Goal: Navigation & Orientation: Find specific page/section

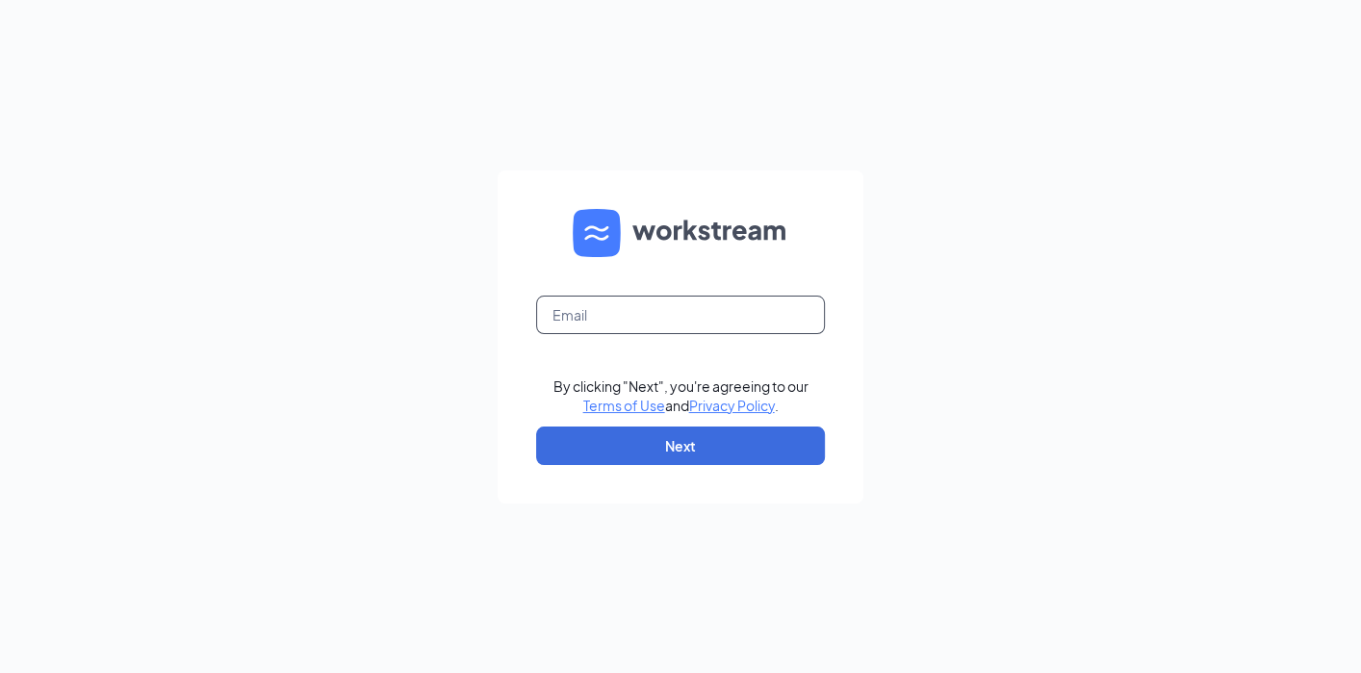
click at [742, 307] on input "text" at bounding box center [680, 314] width 289 height 38
type input "[EMAIL_ADDRESS][PERSON_NAME][DOMAIN_NAME]"
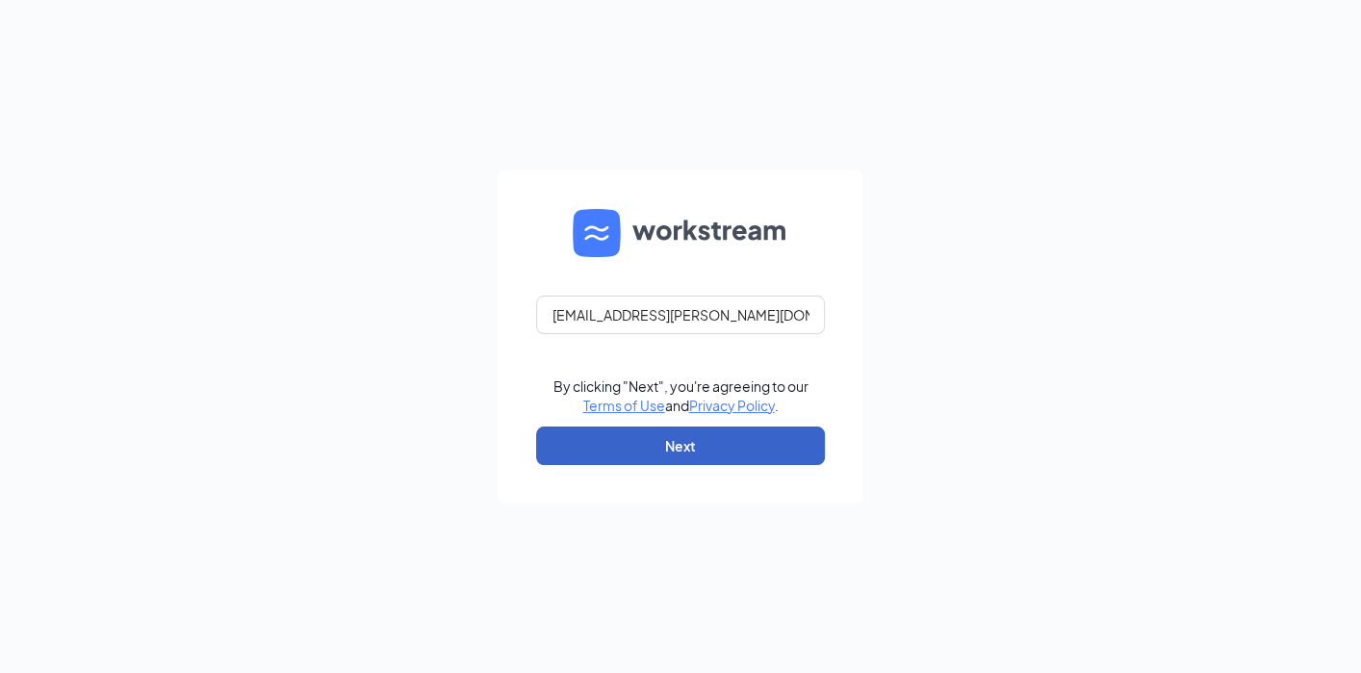
click at [682, 453] on button "Next" at bounding box center [680, 445] width 289 height 38
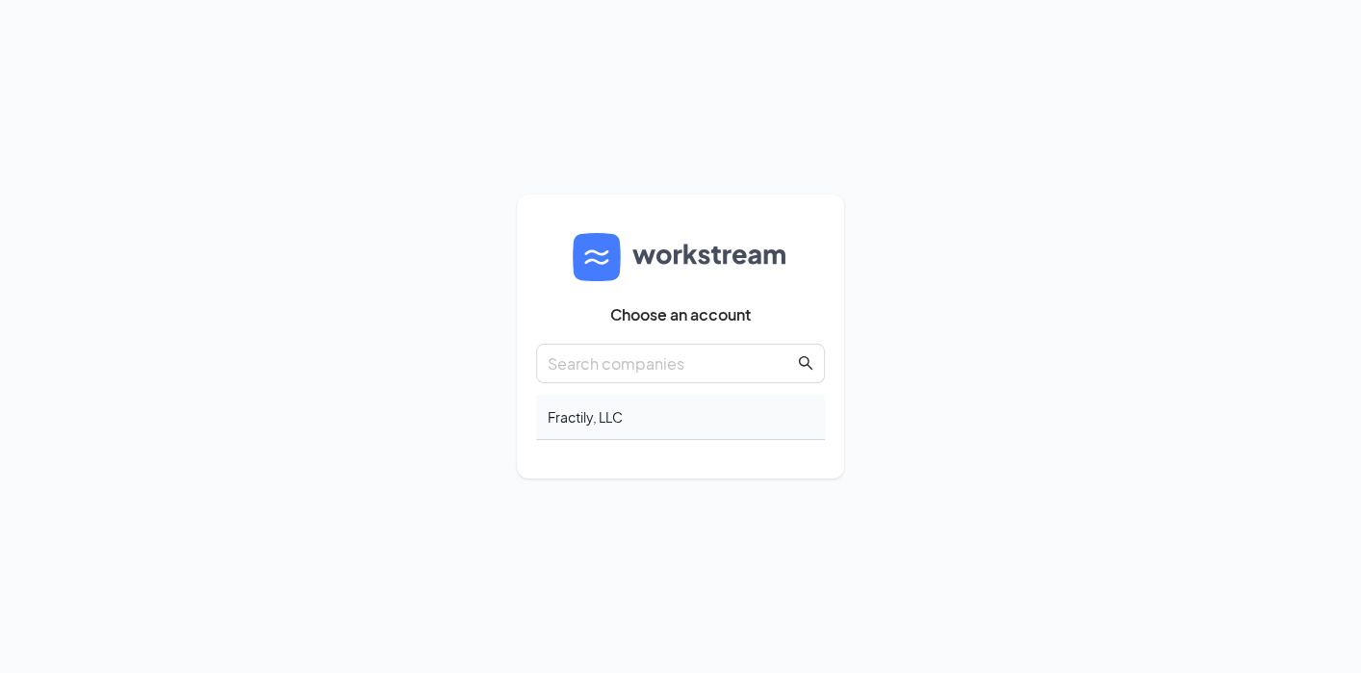
click at [665, 421] on div "Fractily, LLC" at bounding box center [680, 417] width 289 height 45
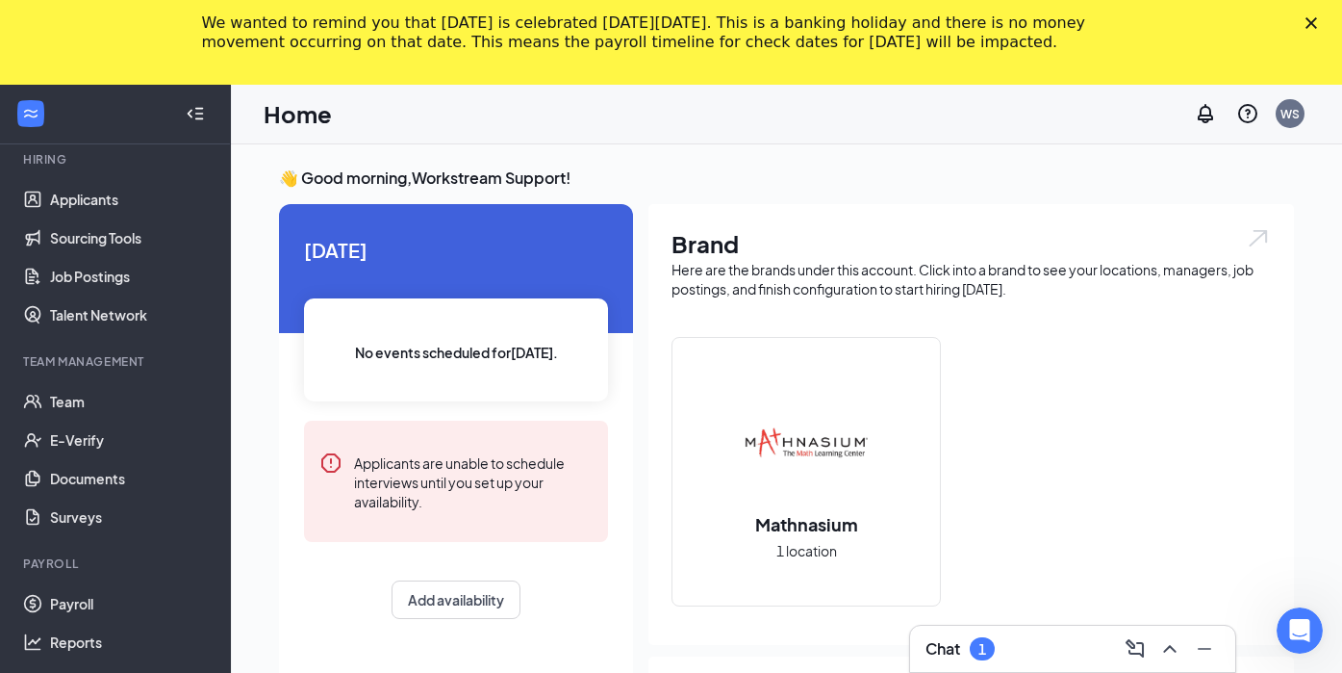
scroll to position [243, 0]
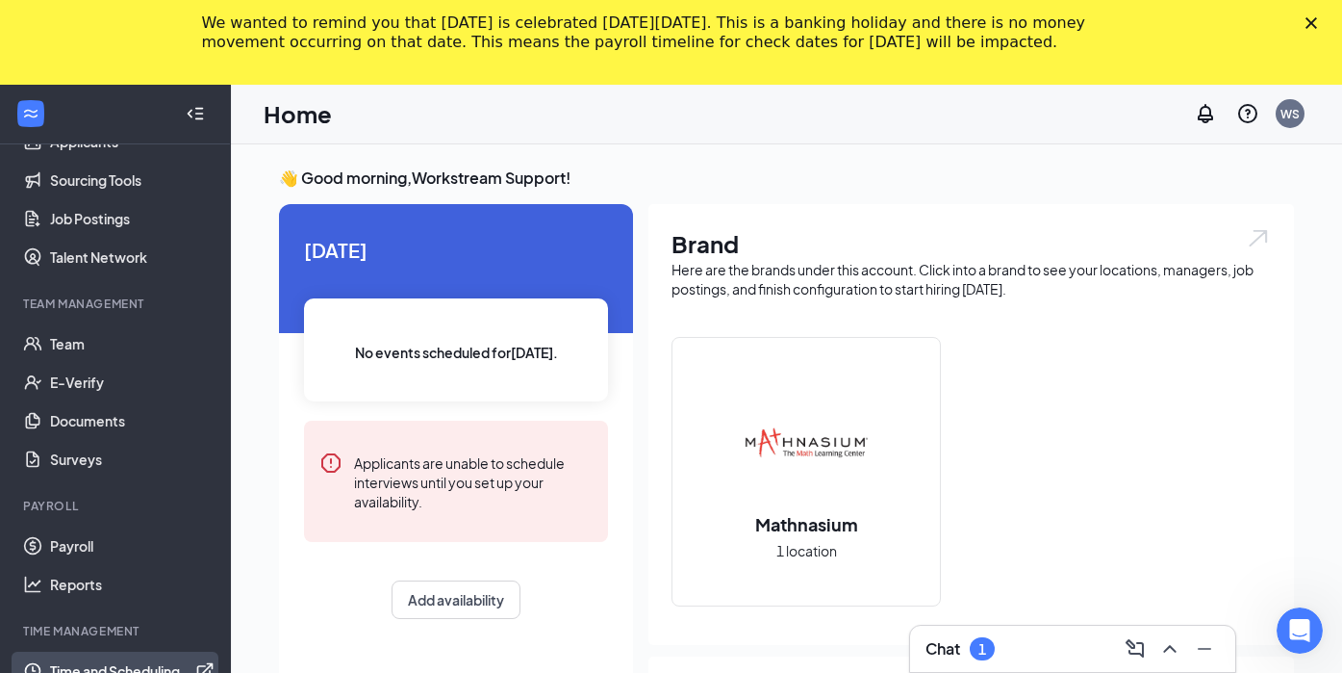
click at [129, 661] on link "Time and Scheduling" at bounding box center [132, 670] width 165 height 38
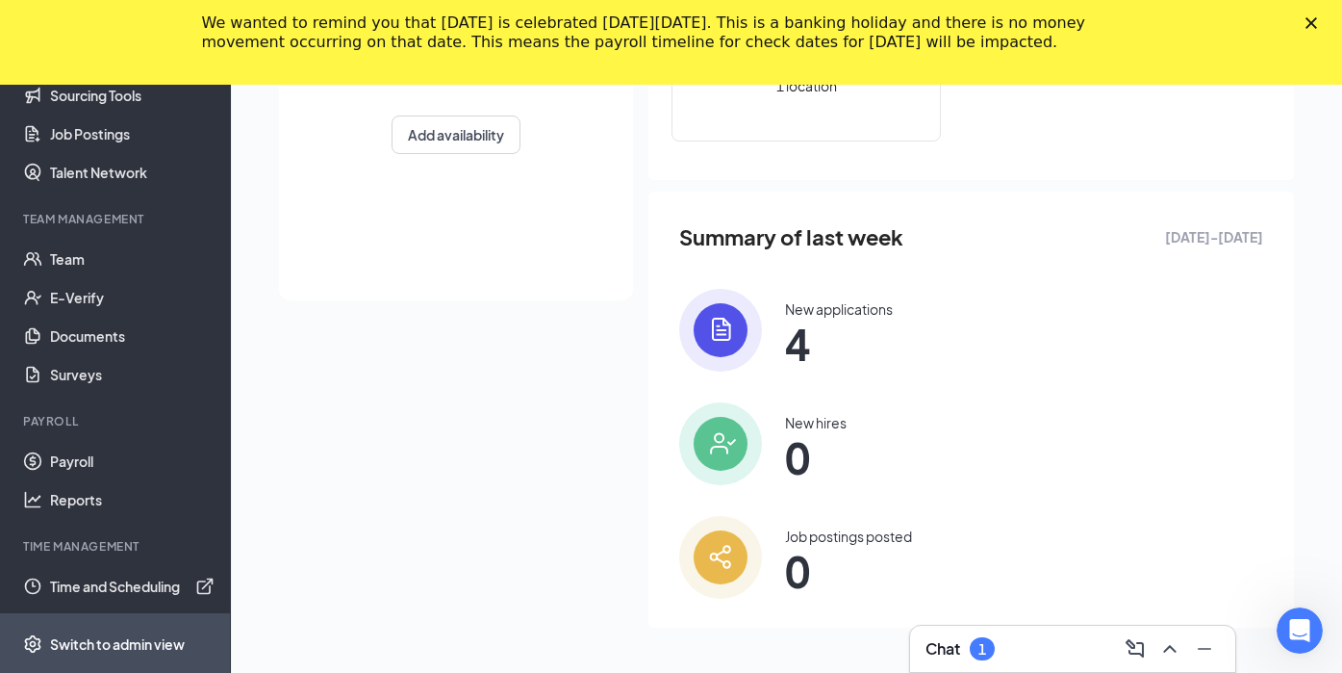
click at [118, 641] on div "Switch to admin view" at bounding box center [117, 643] width 135 height 19
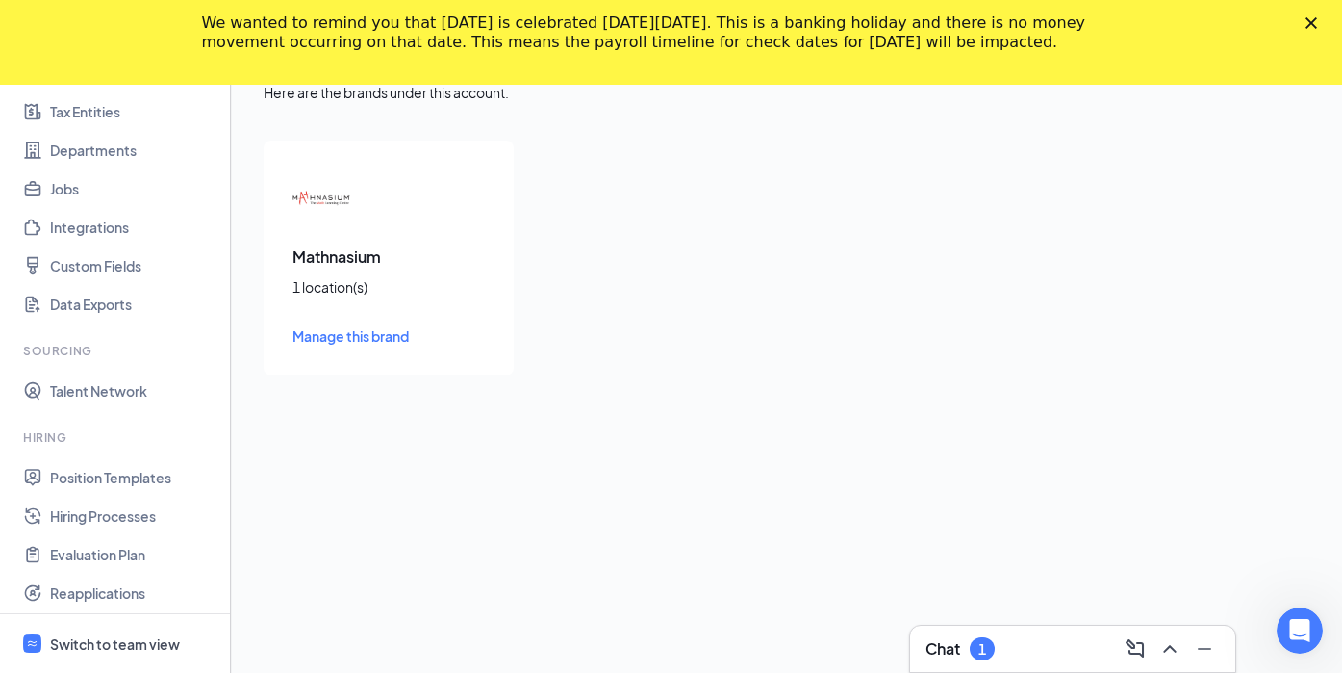
scroll to position [54, 0]
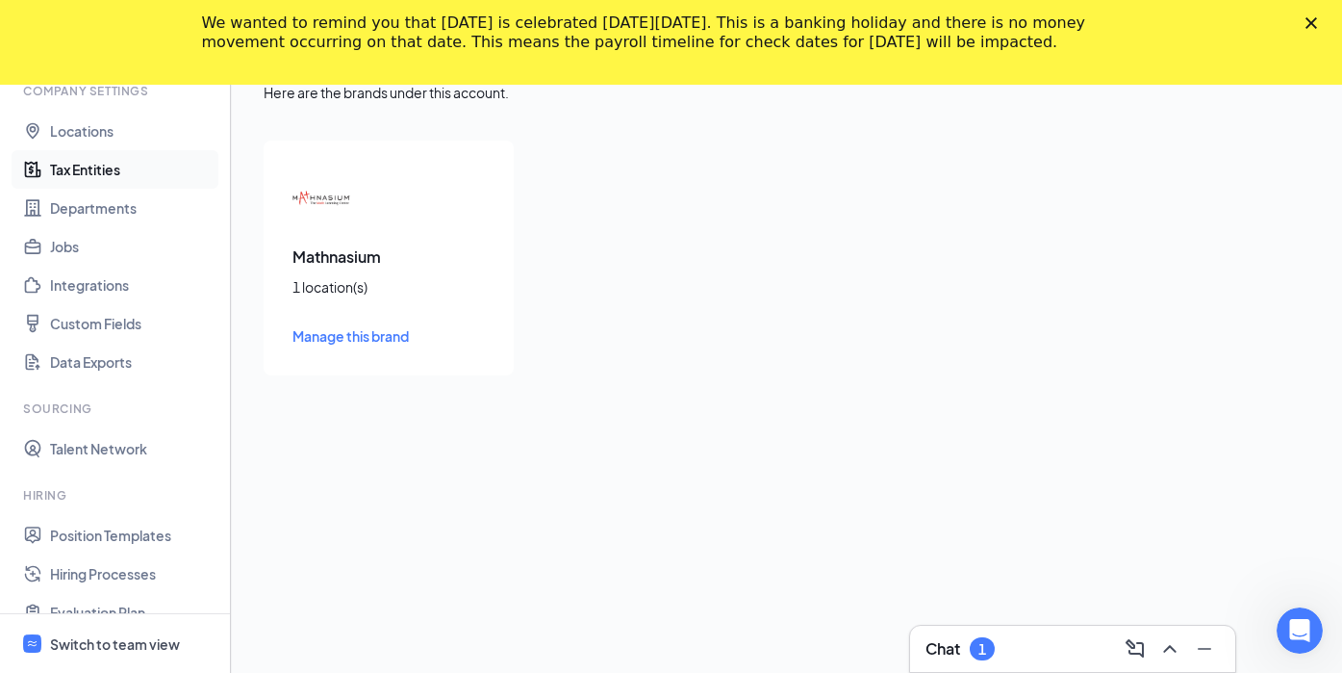
click at [115, 168] on link "Tax Entities" at bounding box center [132, 169] width 165 height 38
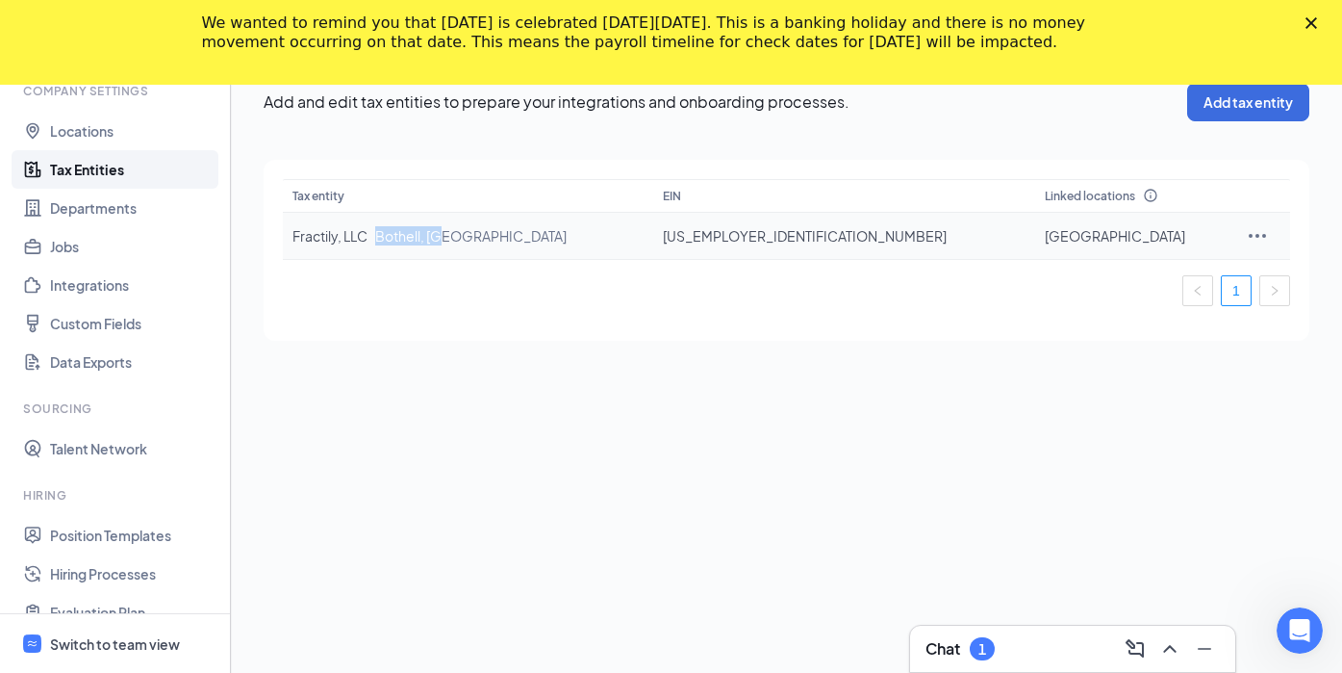
drag, startPoint x: 380, startPoint y: 237, endPoint x: 468, endPoint y: 241, distance: 87.7
click at [468, 241] on td "Fractily, LLC Bothell, WA" at bounding box center [468, 236] width 370 height 47
copy span "Bothell, WA"
click at [1333, 33] on div "We wanted to remind you that Labor Day is celebrated on Monday, September 1, 20…" at bounding box center [671, 33] width 1342 height 50
click at [1317, 27] on icon "Close" at bounding box center [1312, 23] width 12 height 12
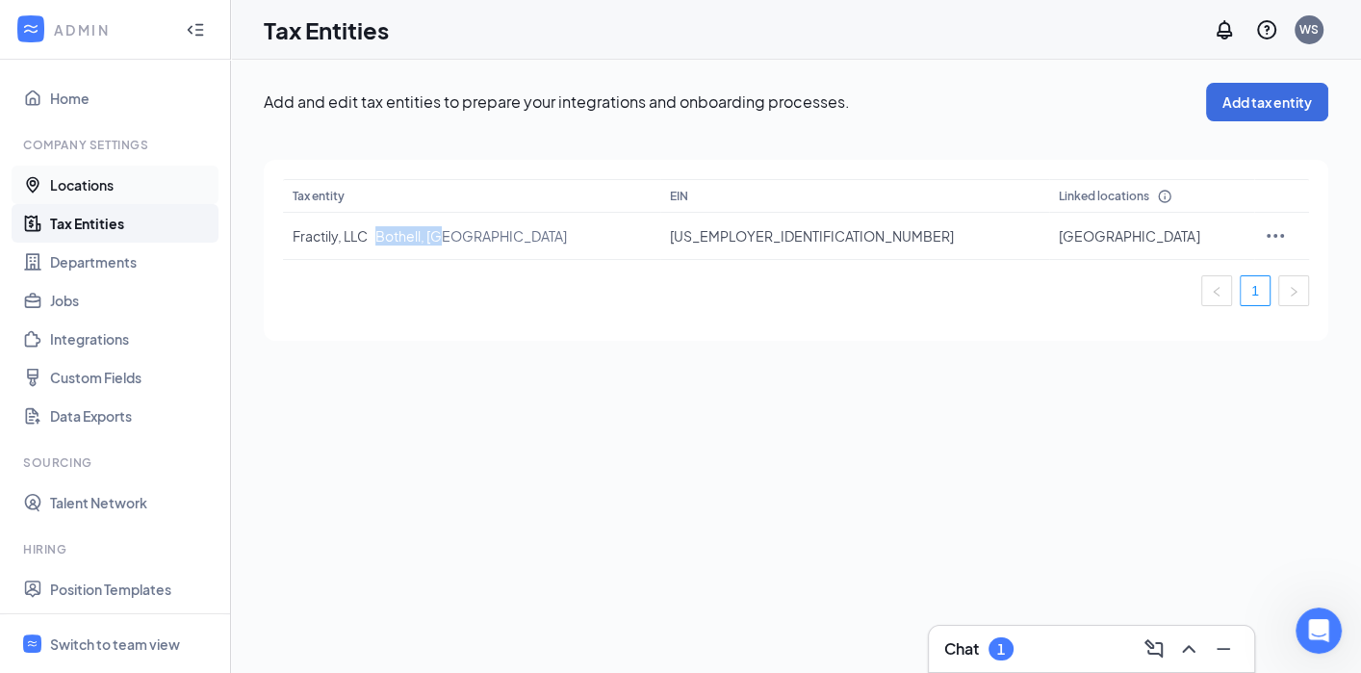
click at [120, 191] on link "Locations" at bounding box center [132, 185] width 165 height 38
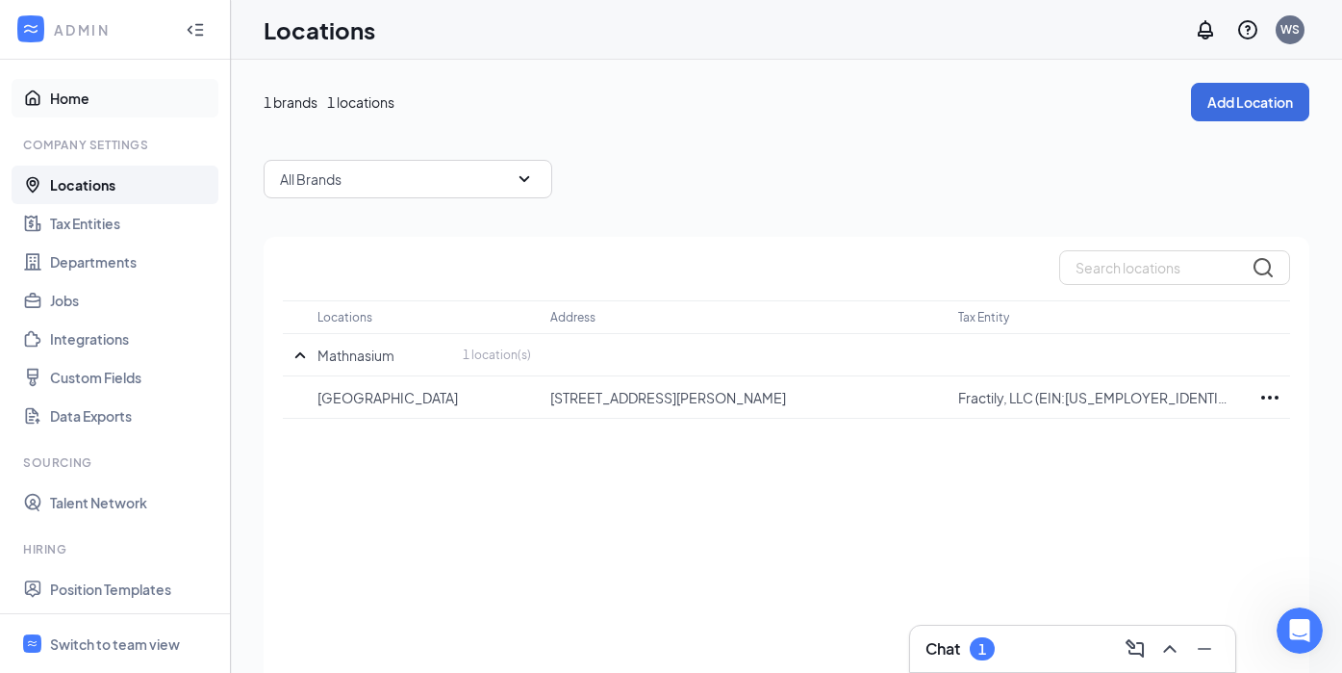
click at [102, 89] on link "Home" at bounding box center [132, 98] width 165 height 38
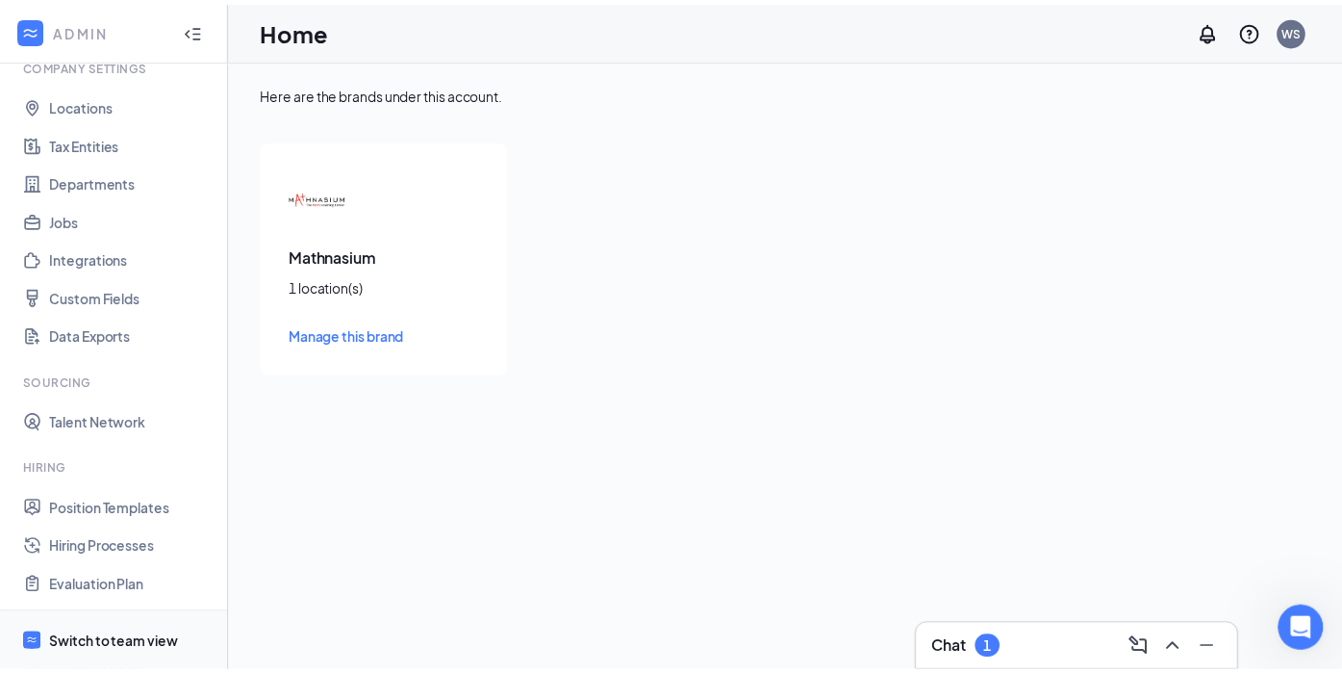
scroll to position [417, 0]
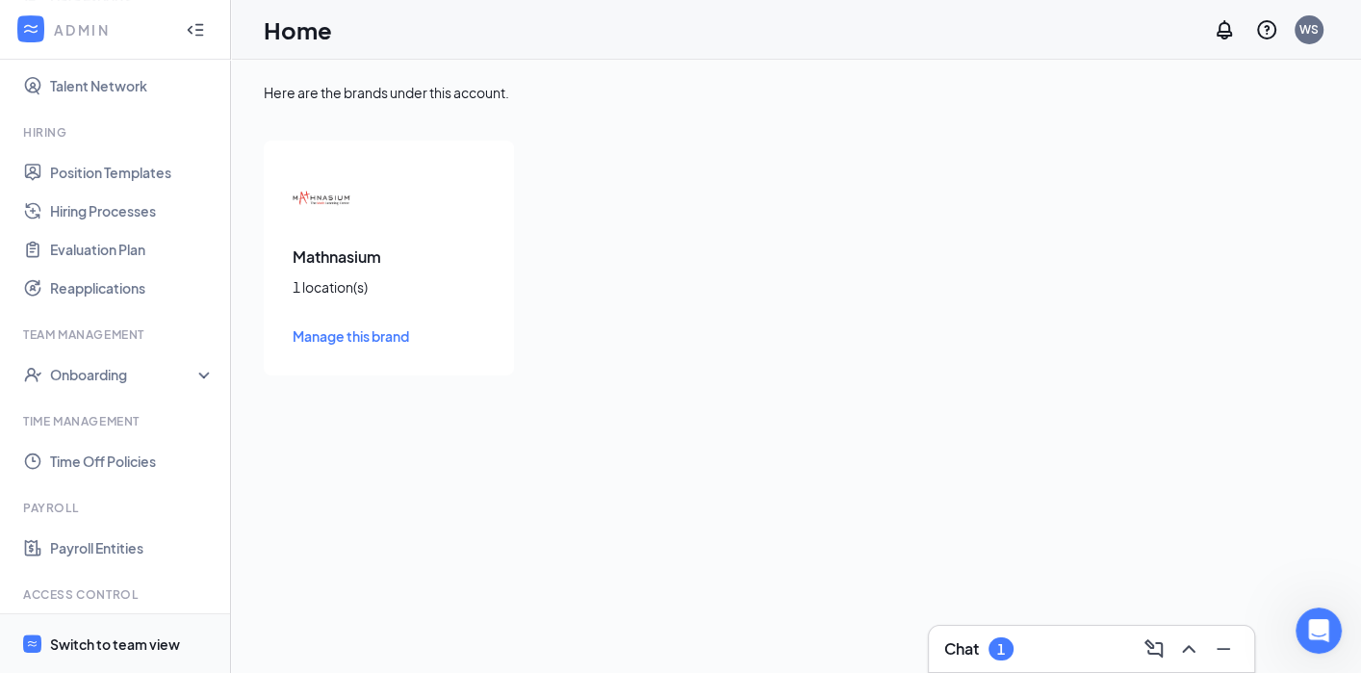
click at [122, 655] on span "Switch to team view" at bounding box center [132, 643] width 165 height 59
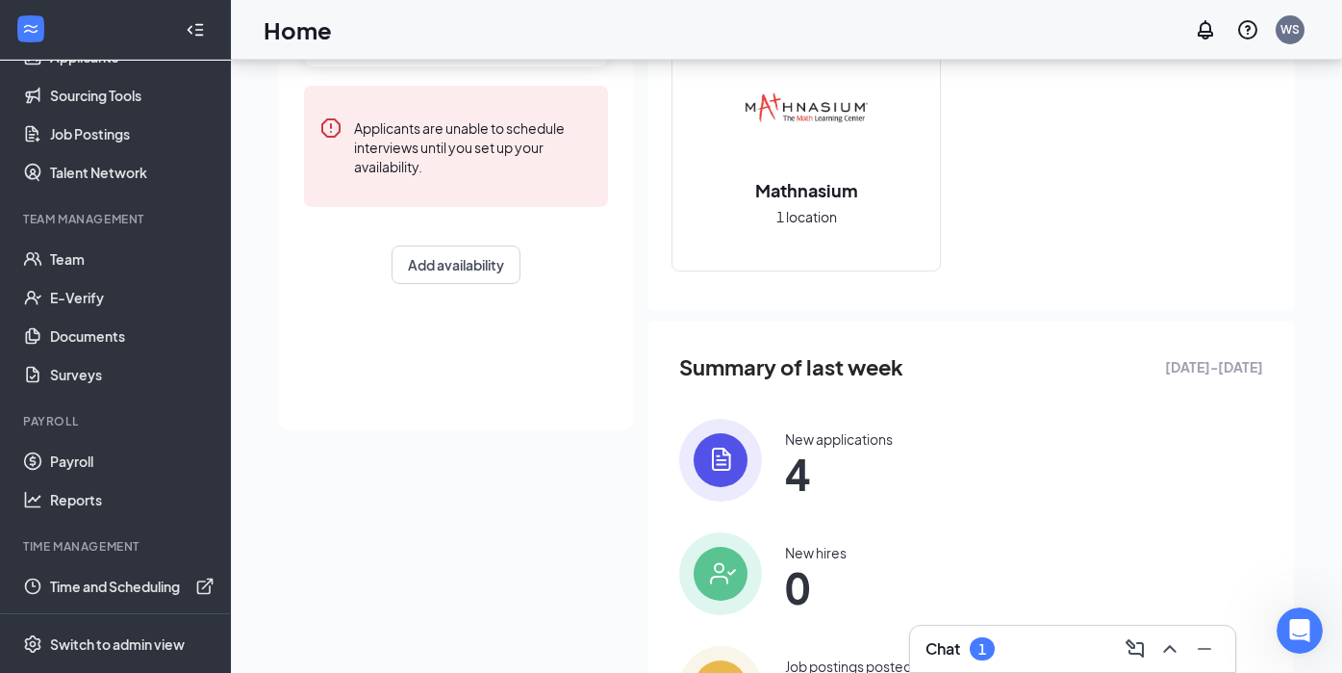
scroll to position [380, 0]
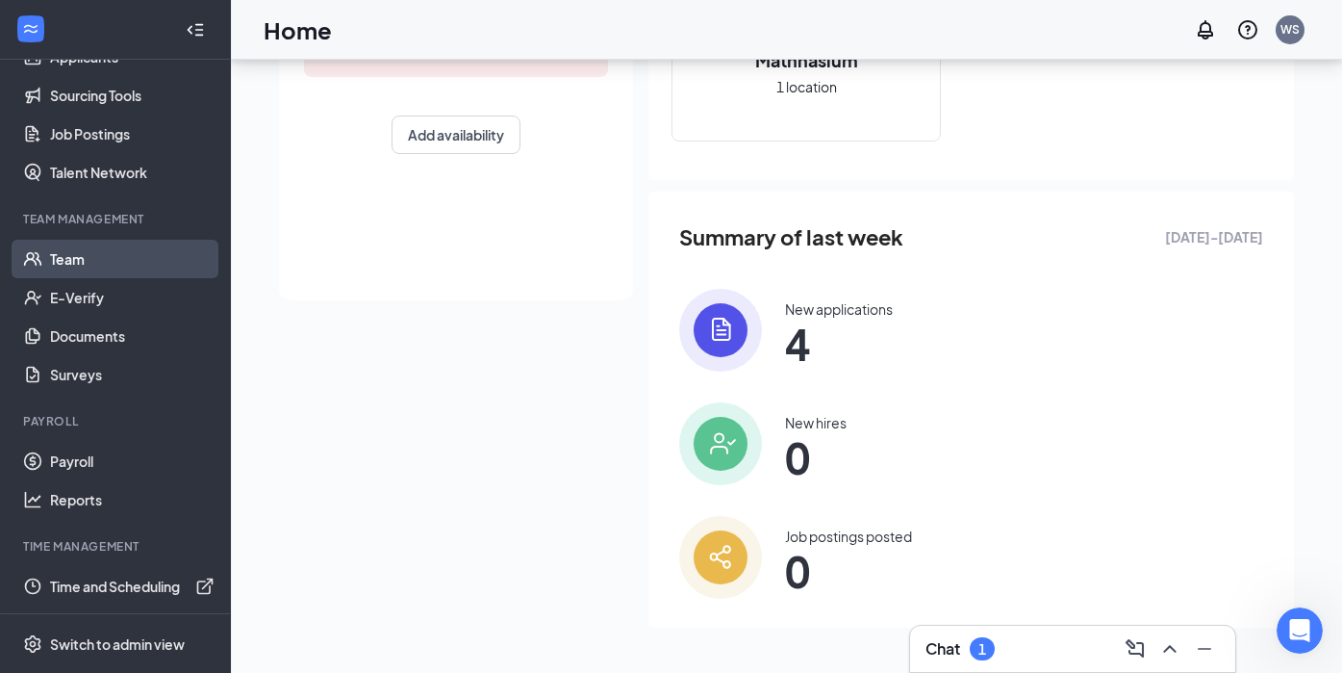
click at [65, 245] on link "Team" at bounding box center [132, 259] width 165 height 38
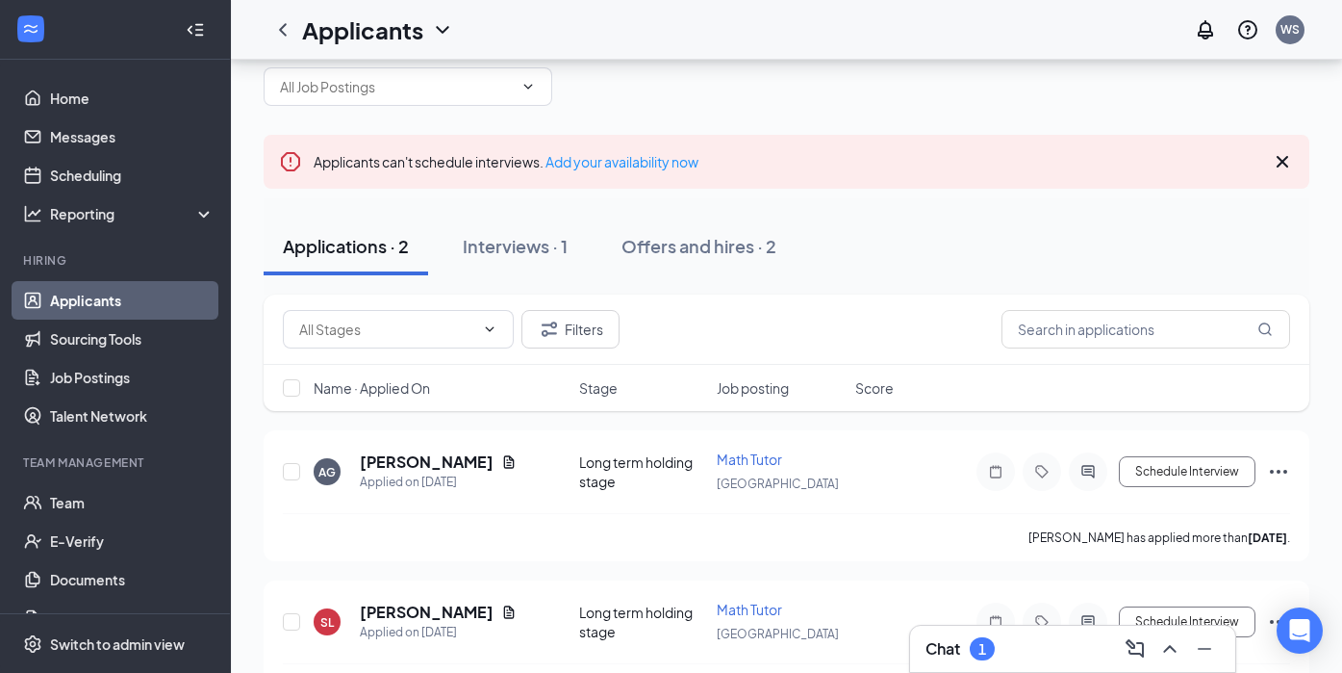
scroll to position [91, 0]
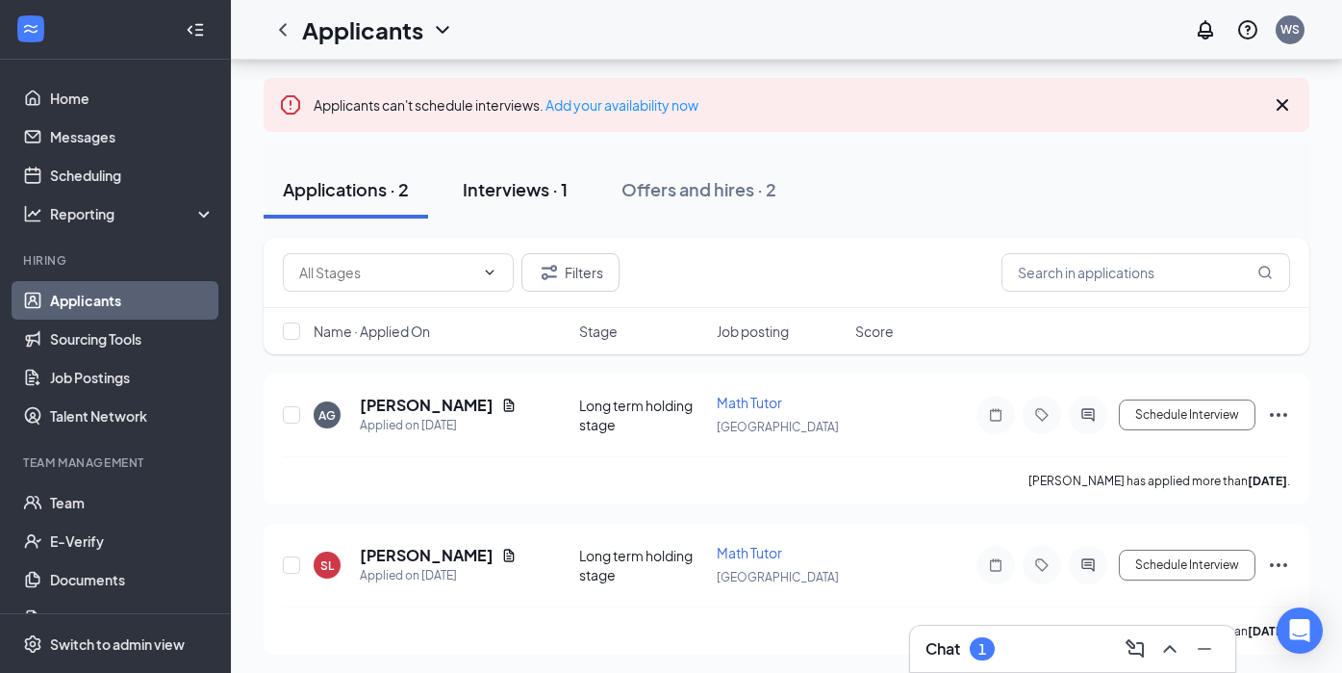
click at [521, 193] on div "Interviews · 1" at bounding box center [515, 189] width 105 height 24
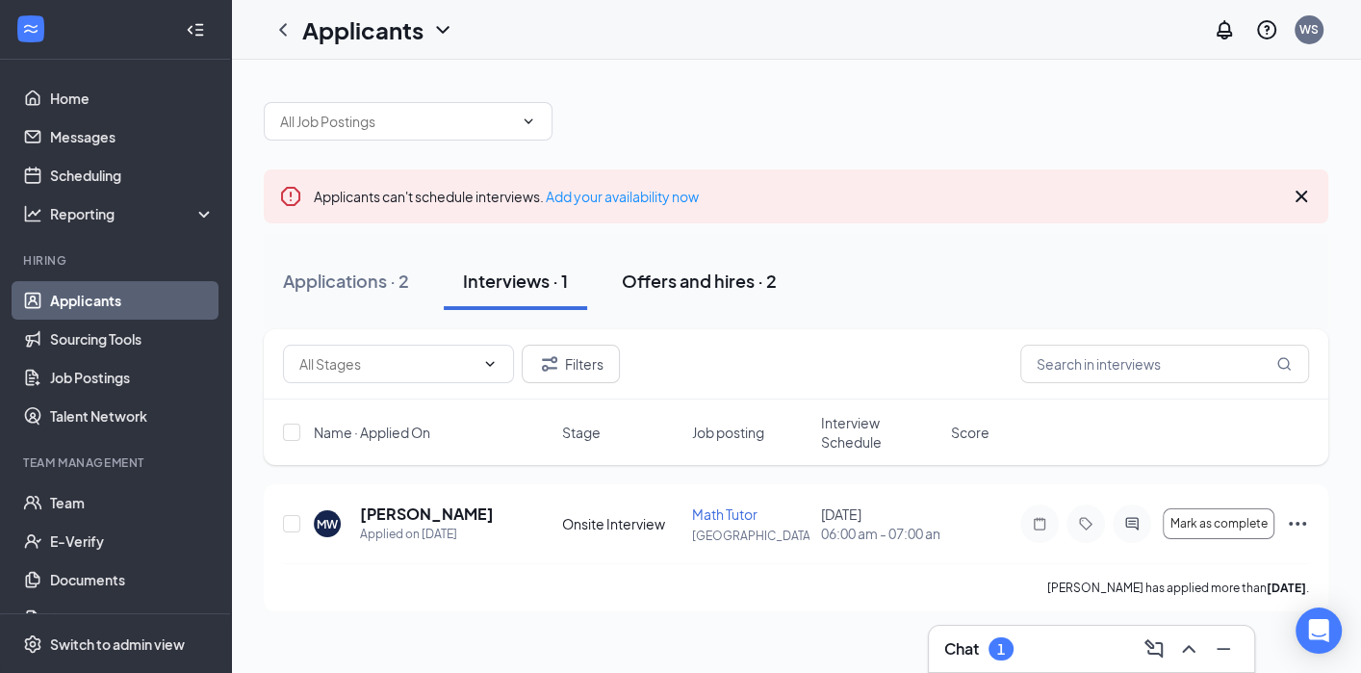
click at [692, 275] on div "Offers and hires · 2" at bounding box center [699, 280] width 155 height 24
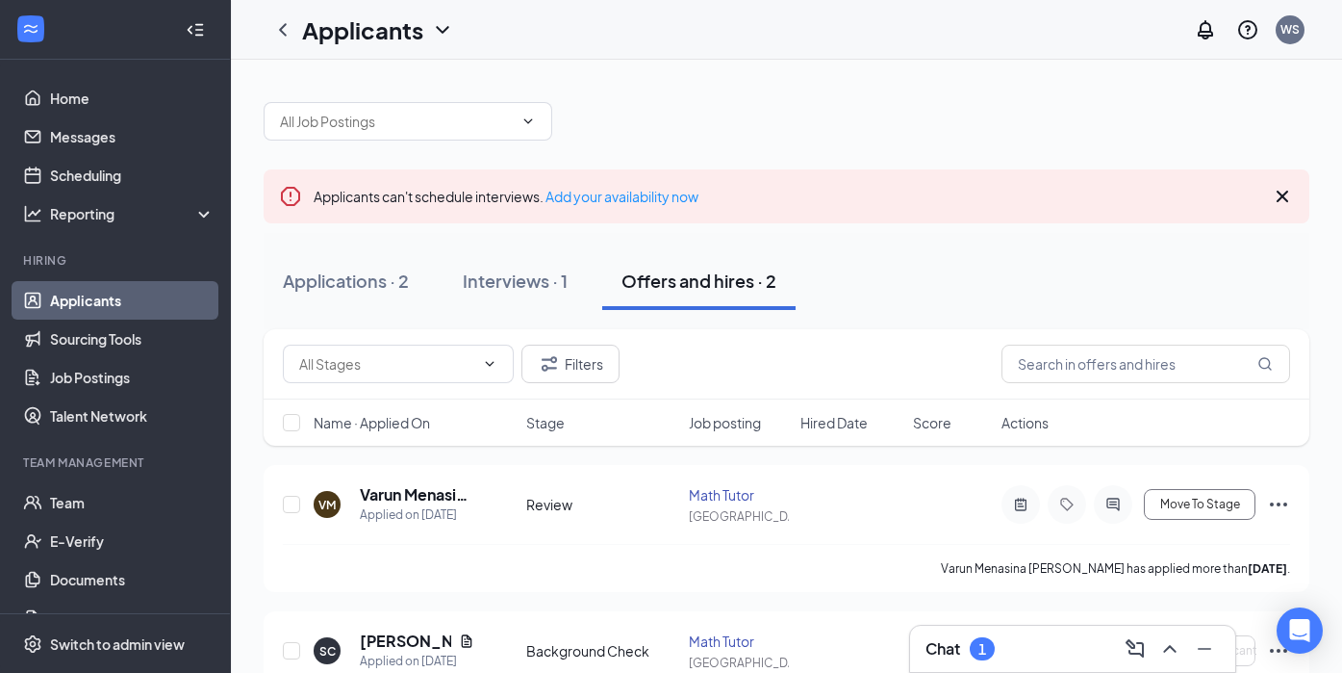
click at [976, 277] on div "Applications · 2 Interviews · 1 Offers and hires · 2" at bounding box center [787, 281] width 1046 height 58
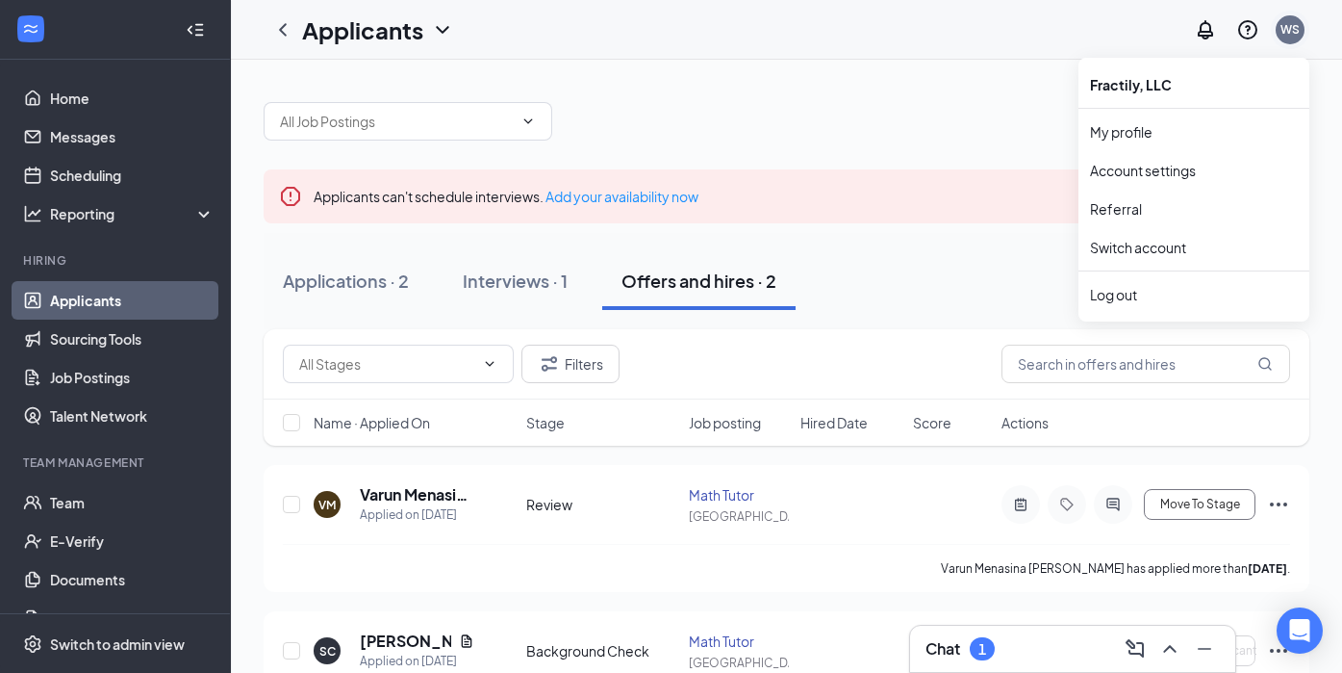
click at [1287, 30] on div "WS" at bounding box center [1290, 29] width 19 height 16
click at [1131, 289] on div "Log out" at bounding box center [1194, 294] width 208 height 19
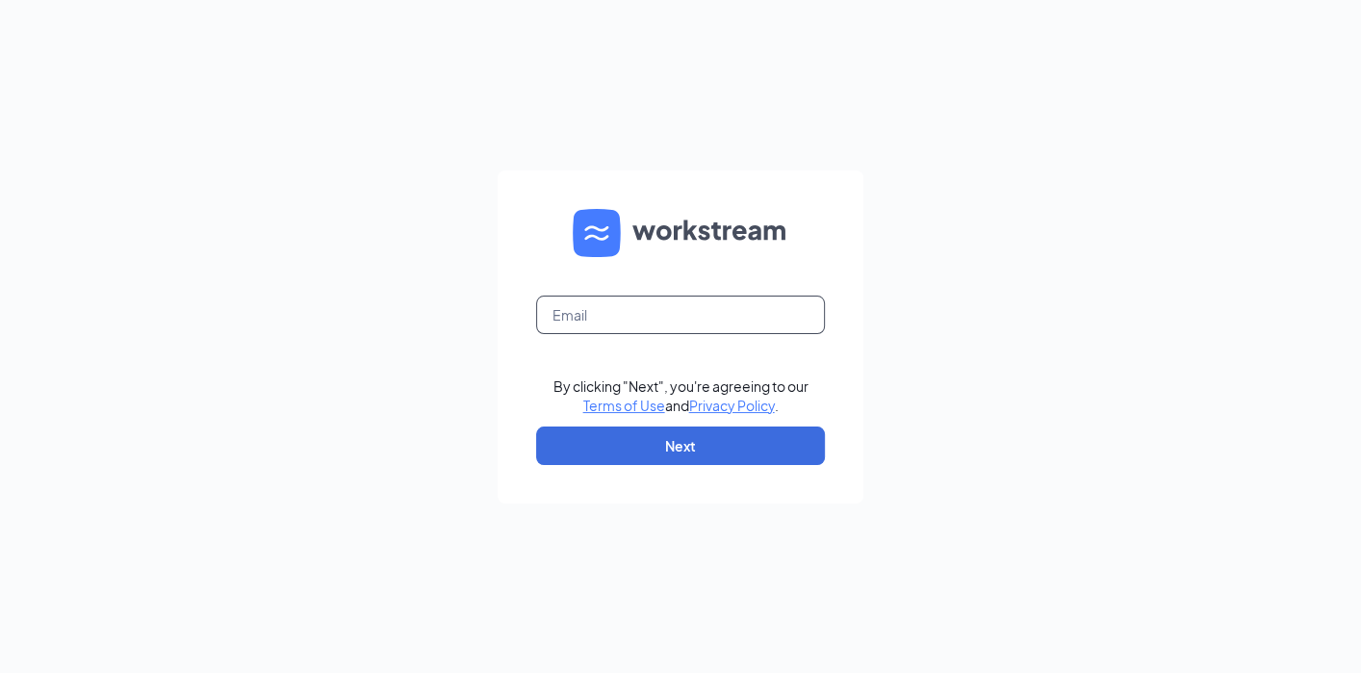
click at [655, 296] on input "text" at bounding box center [680, 314] width 289 height 38
type input "[EMAIL_ADDRESS][PERSON_NAME][DOMAIN_NAME]"
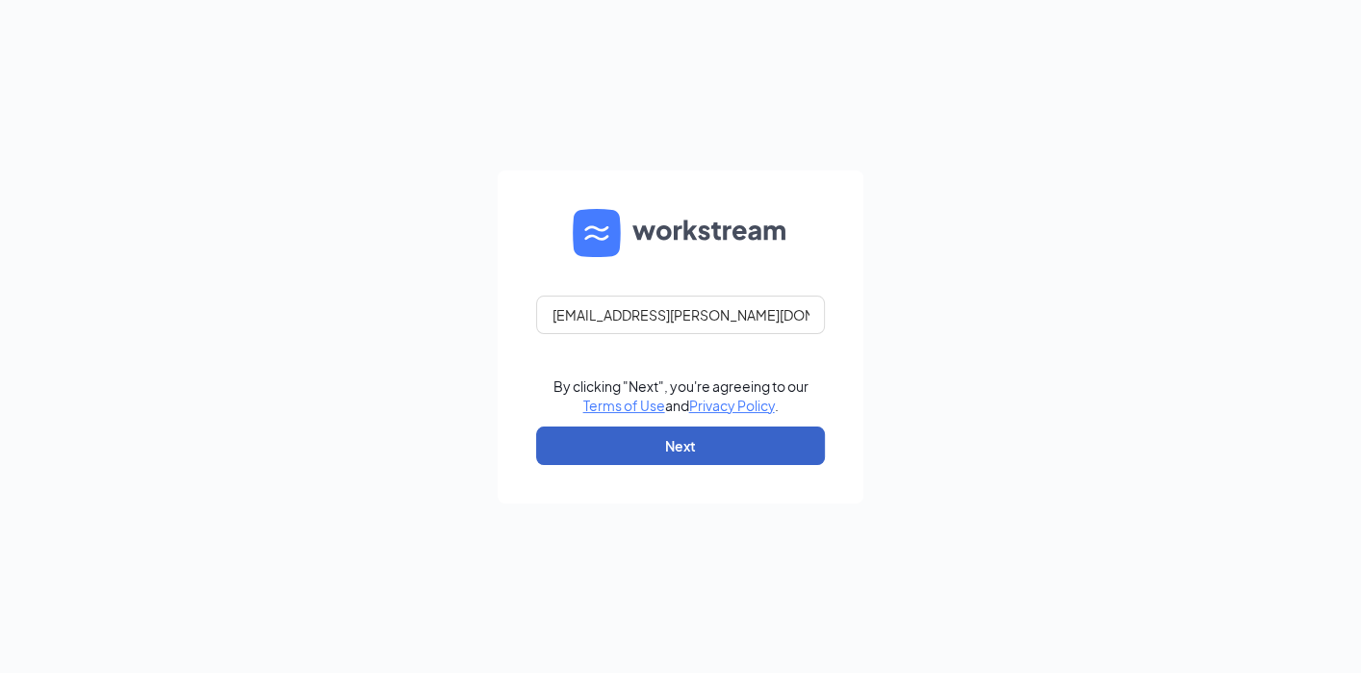
click at [643, 444] on button "Next" at bounding box center [680, 445] width 289 height 38
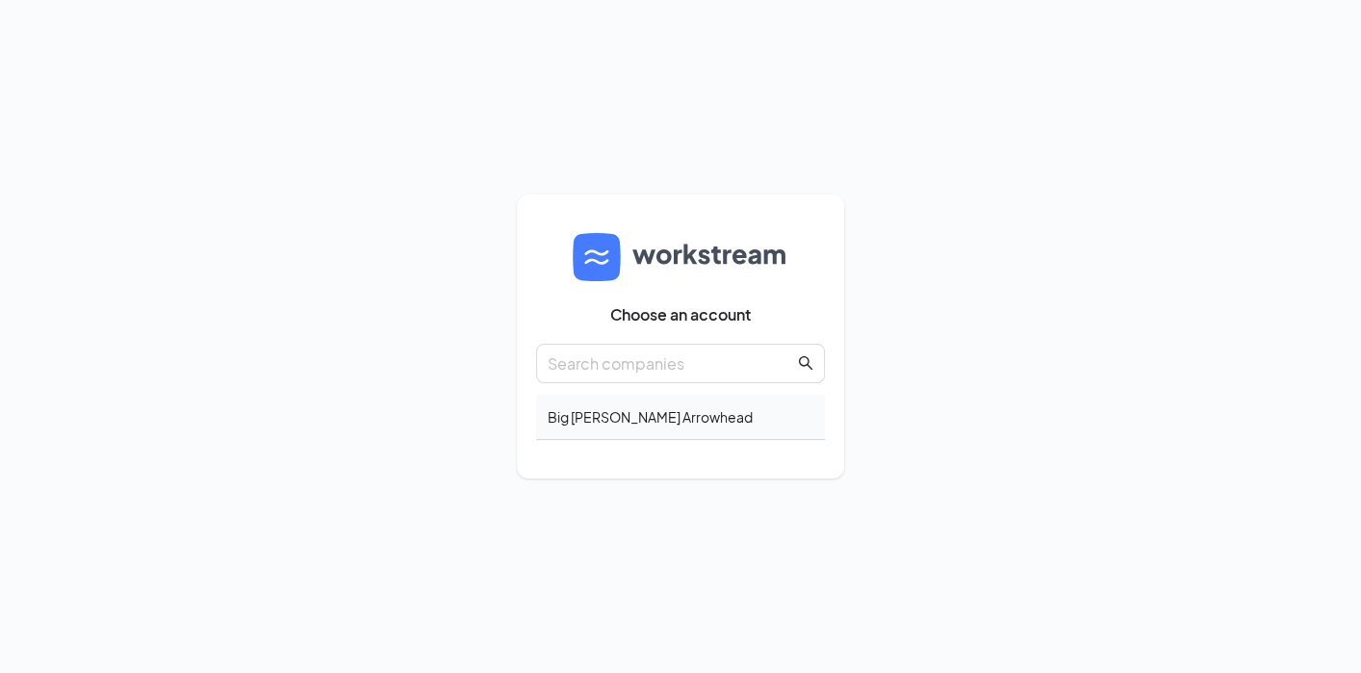
click at [621, 409] on div "Big [PERSON_NAME] Arrowhead" at bounding box center [680, 417] width 289 height 45
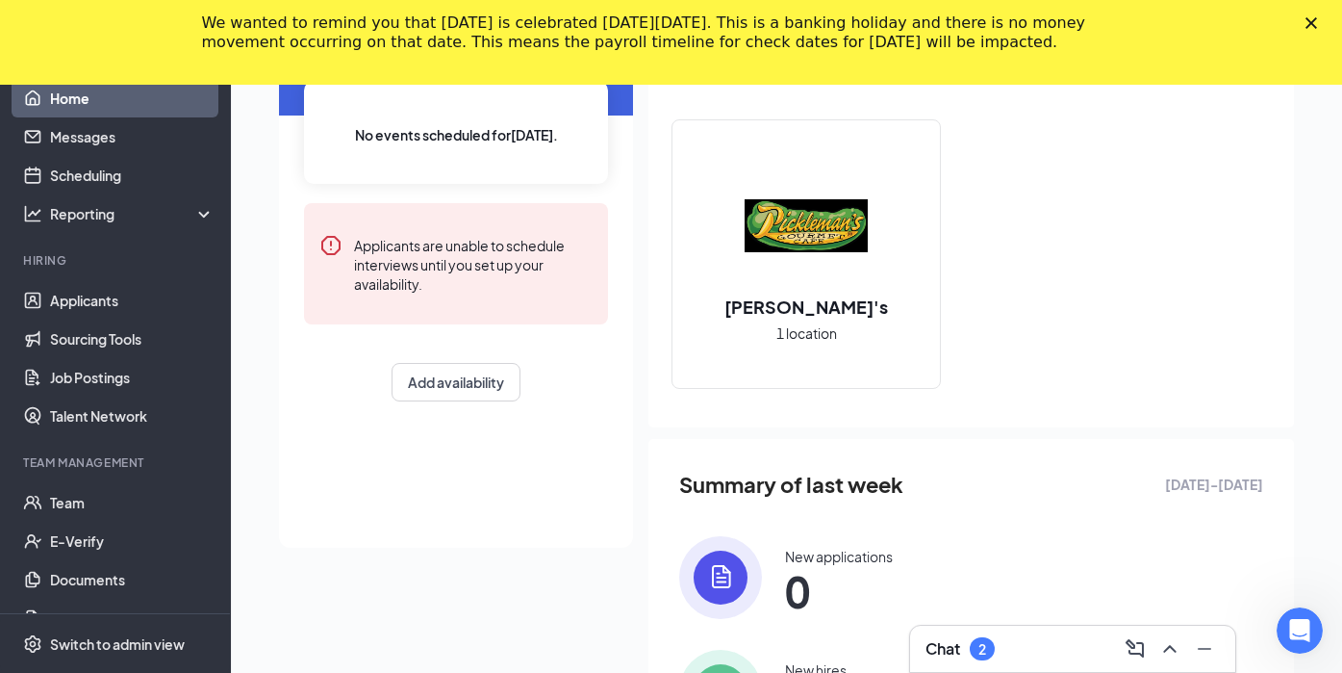
scroll to position [12, 0]
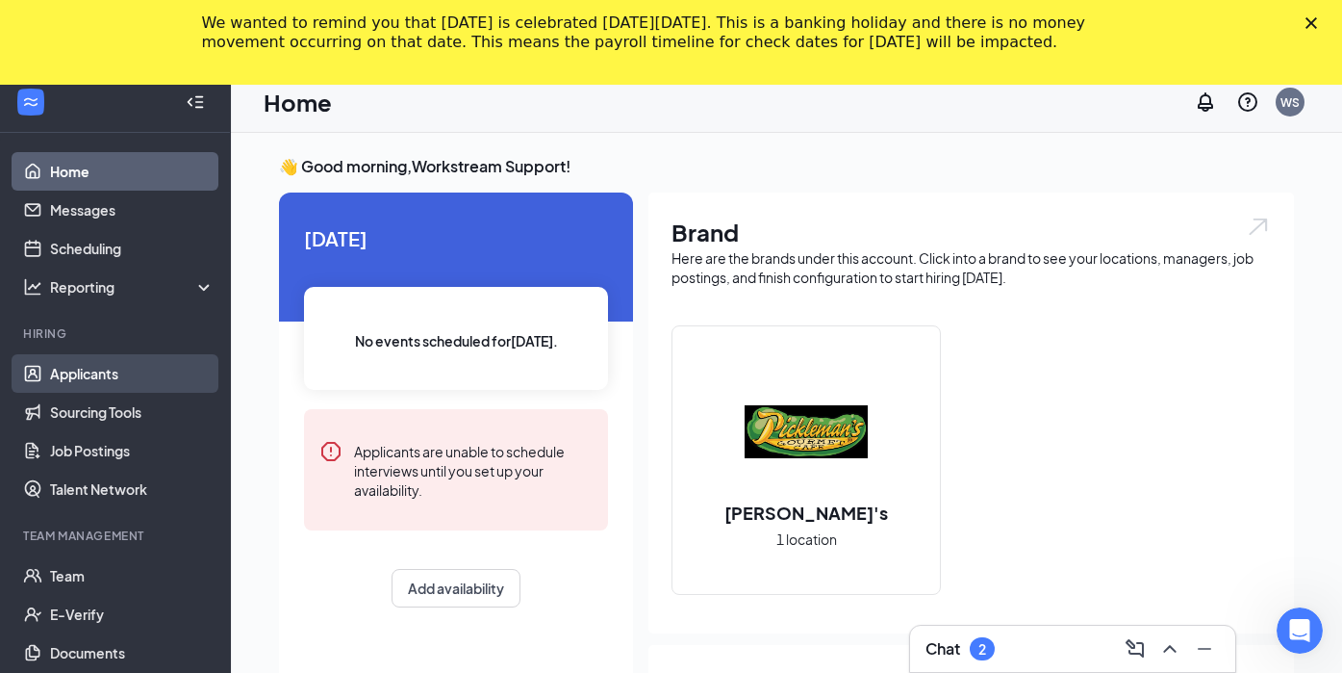
click at [100, 374] on link "Applicants" at bounding box center [132, 373] width 165 height 38
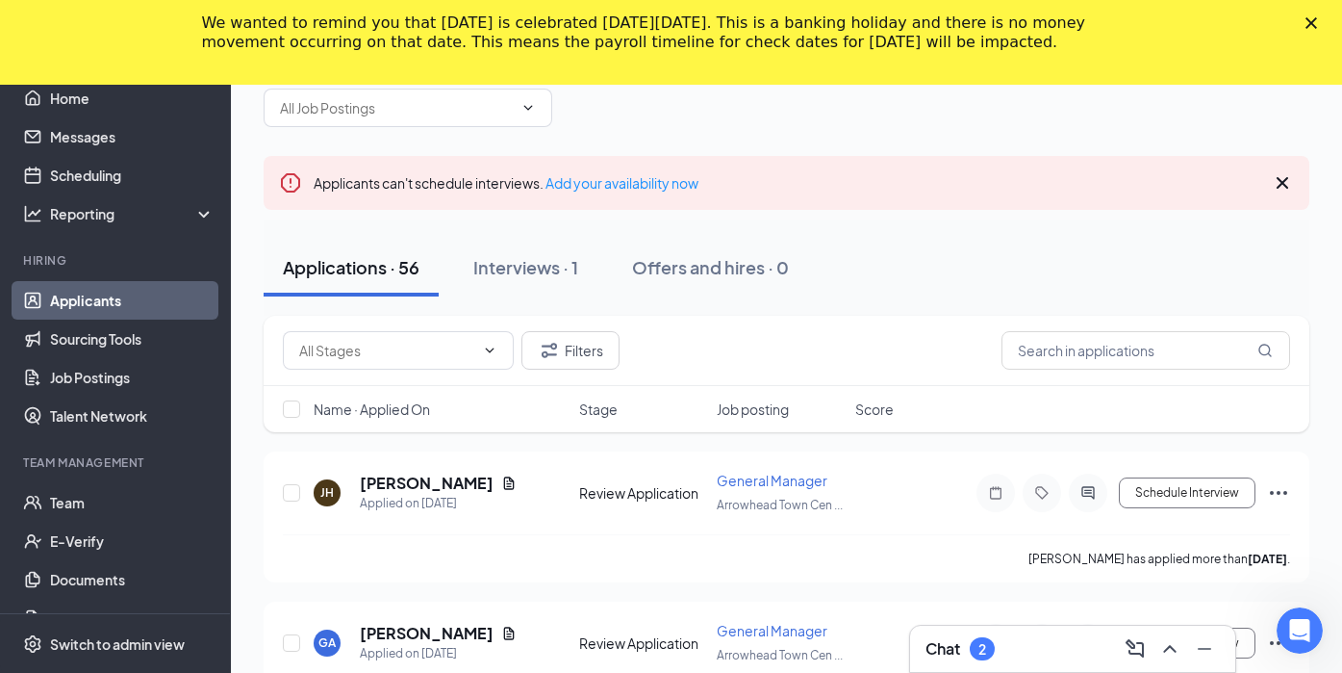
scroll to position [91, 0]
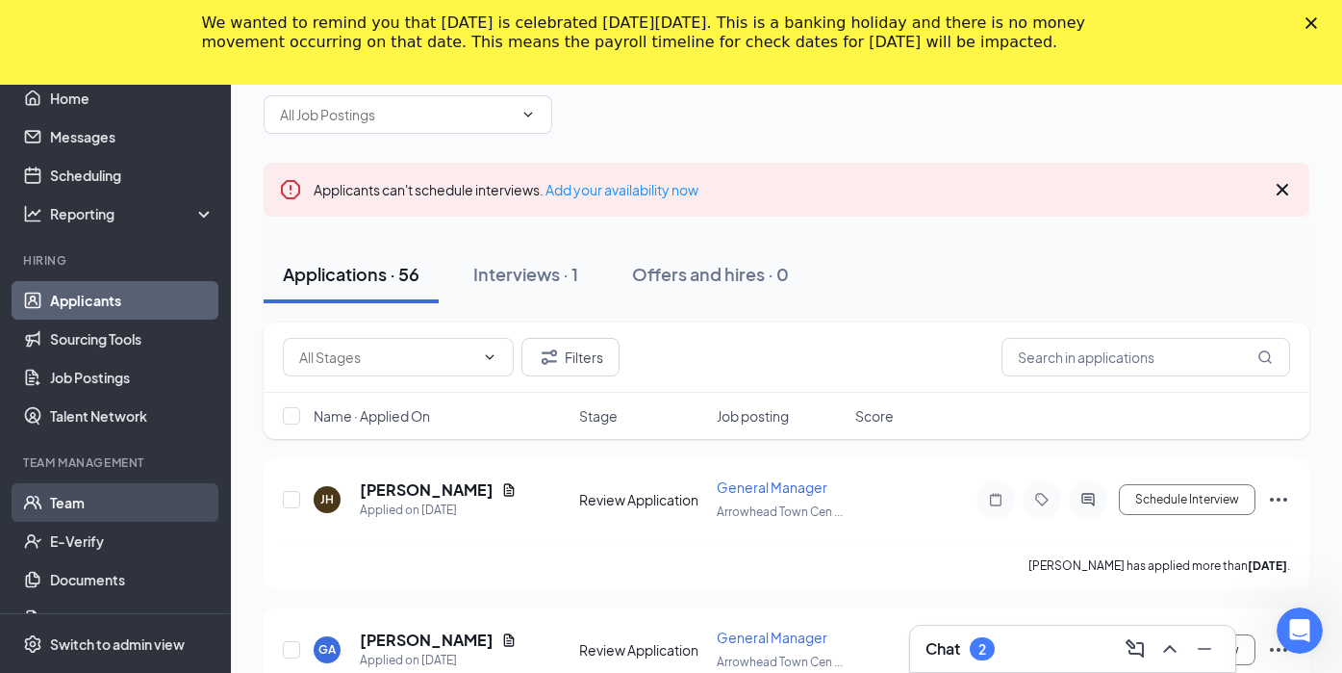
click at [99, 496] on link "Team" at bounding box center [132, 502] width 165 height 38
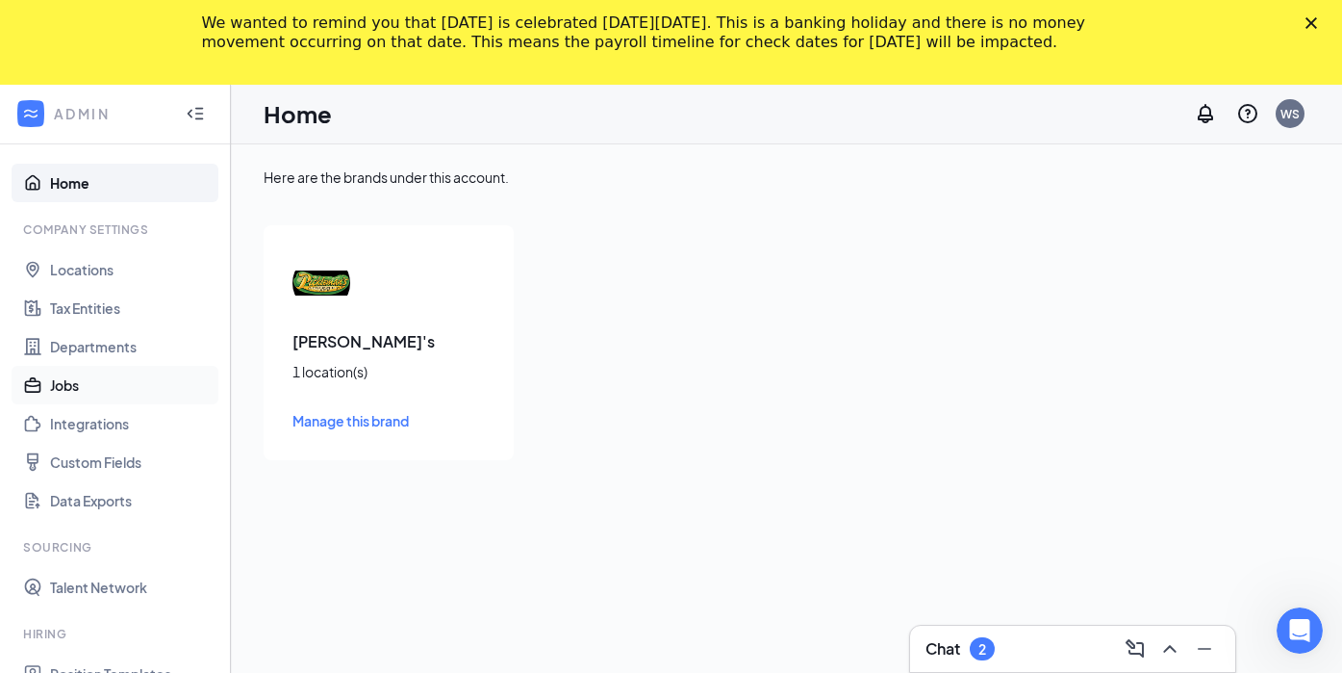
click at [93, 379] on link "Jobs" at bounding box center [132, 385] width 165 height 38
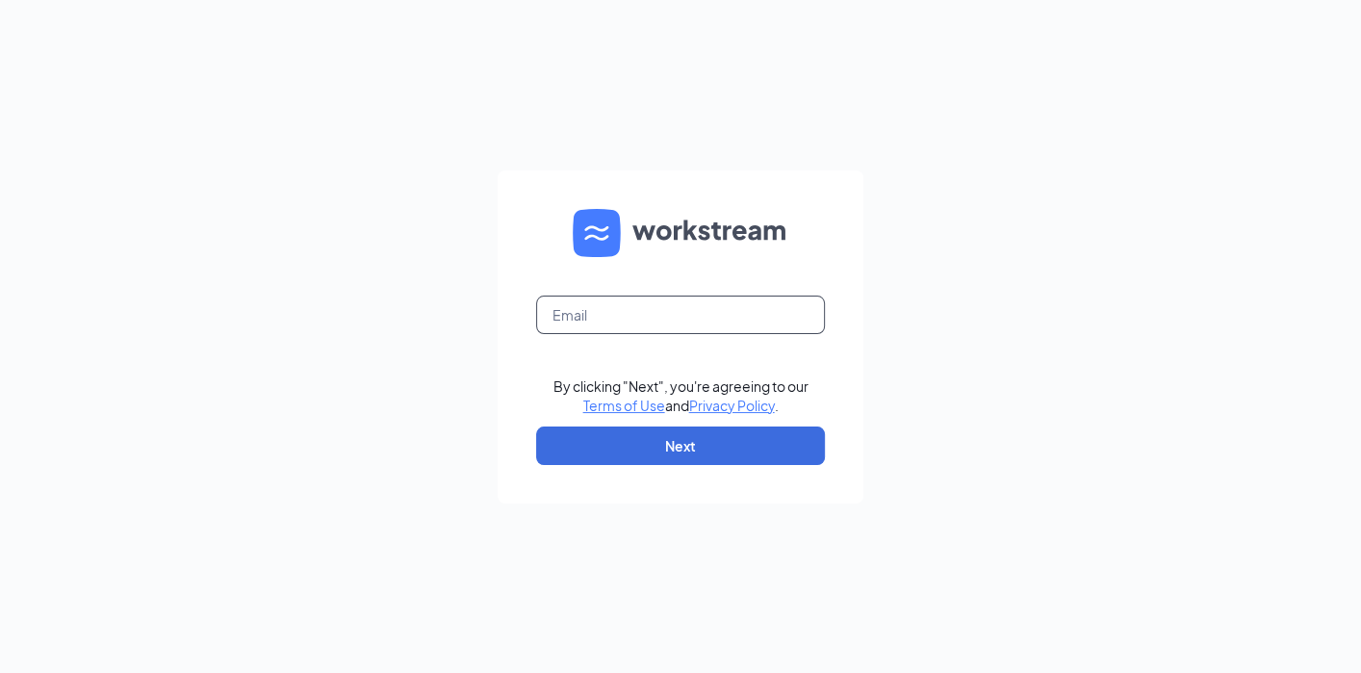
click at [625, 312] on input "text" at bounding box center [680, 314] width 289 height 38
type input "[EMAIL_ADDRESS][DOMAIN_NAME]"
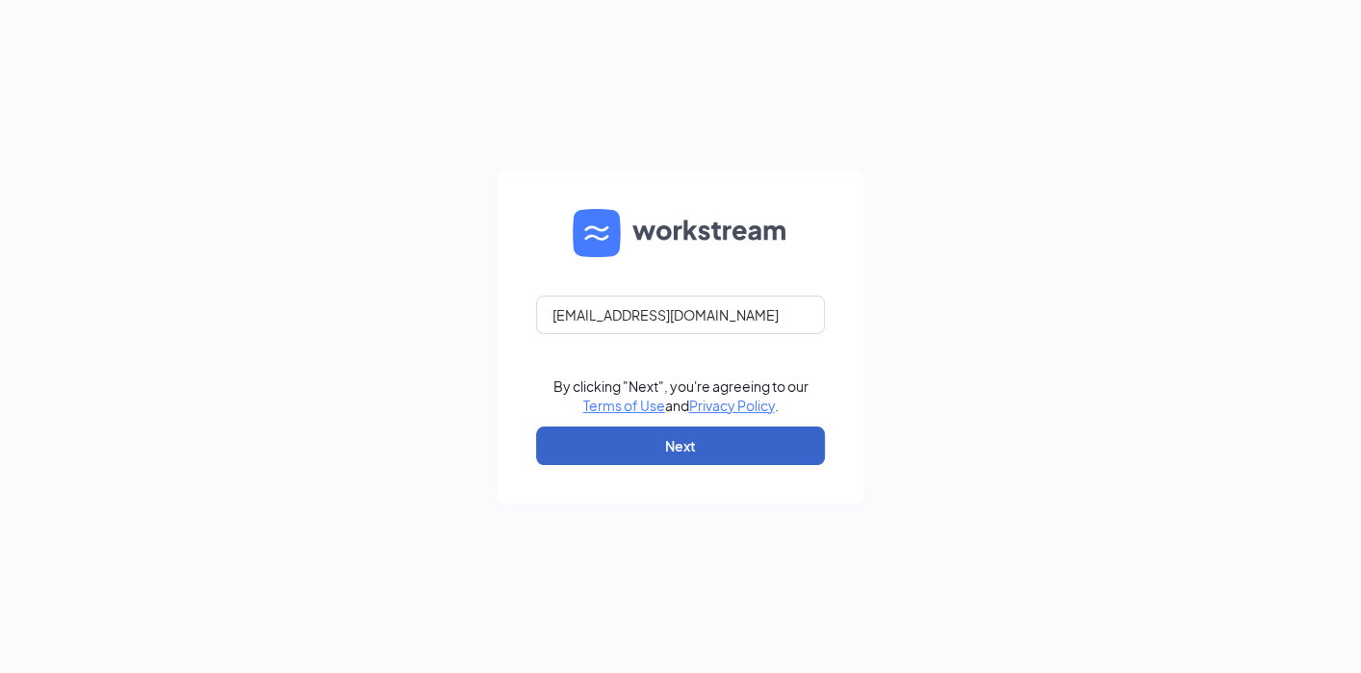
click at [719, 448] on button "Next" at bounding box center [680, 445] width 289 height 38
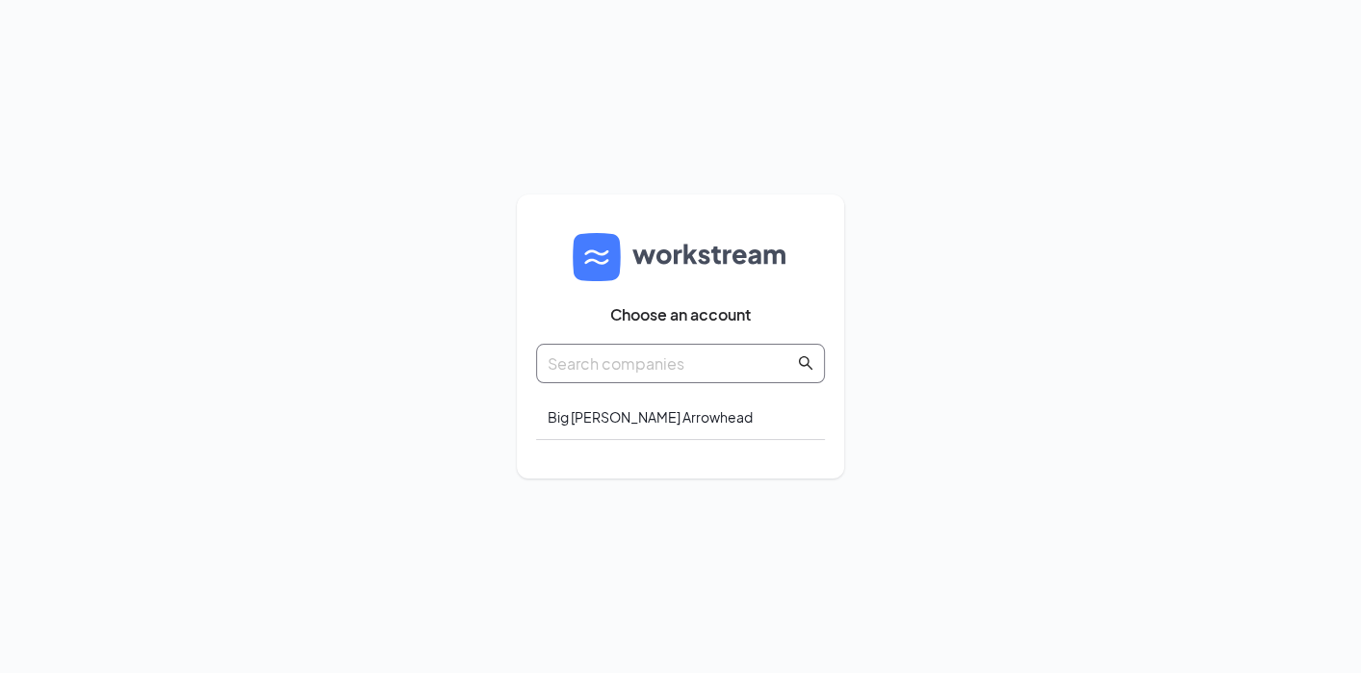
click at [684, 355] on input "text" at bounding box center [671, 363] width 246 height 24
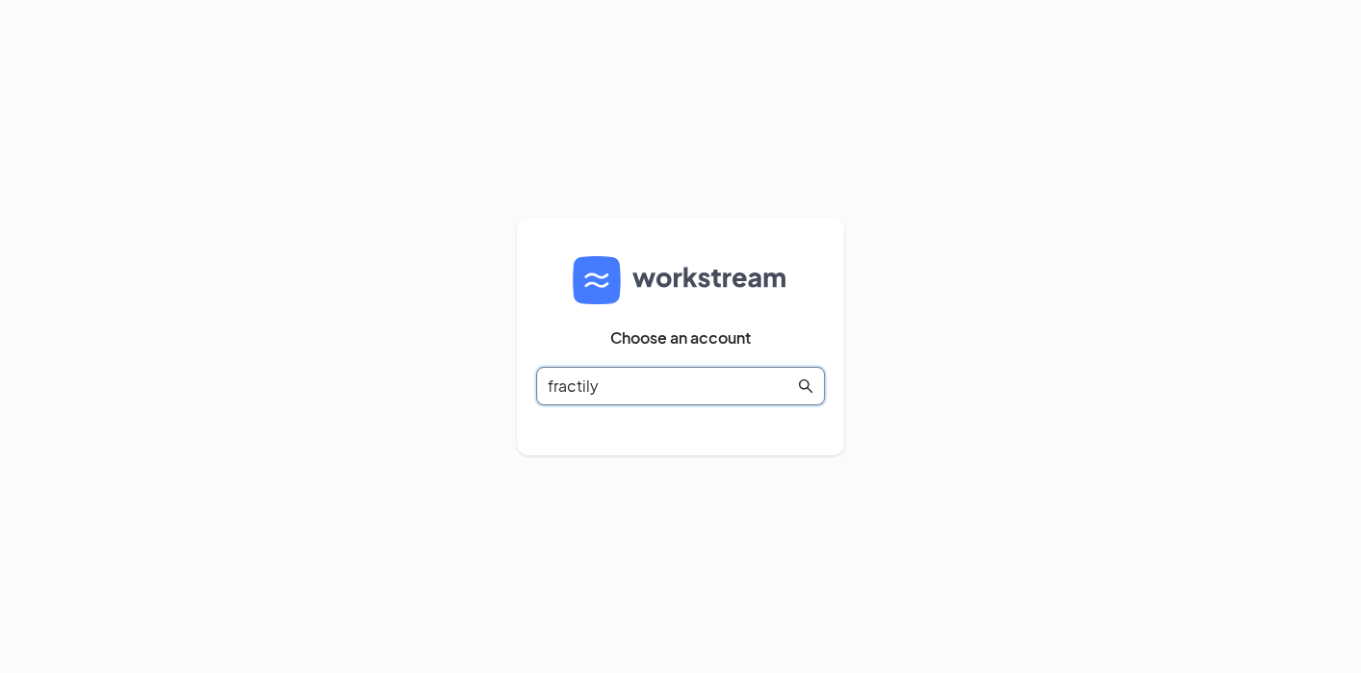
type input "fractily"
click at [805, 382] on icon "search" at bounding box center [805, 385] width 15 height 15
click at [804, 388] on icon "search" at bounding box center [805, 385] width 13 height 13
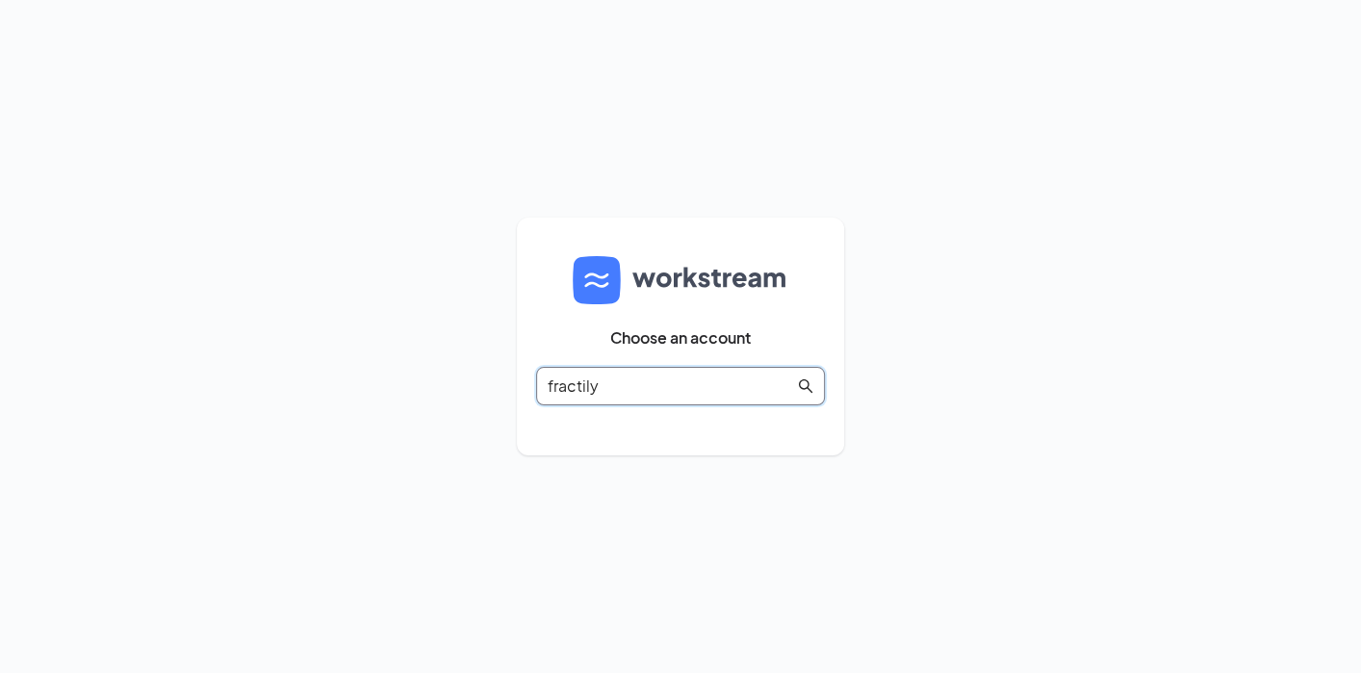
click at [804, 388] on icon "search" at bounding box center [805, 385] width 13 height 13
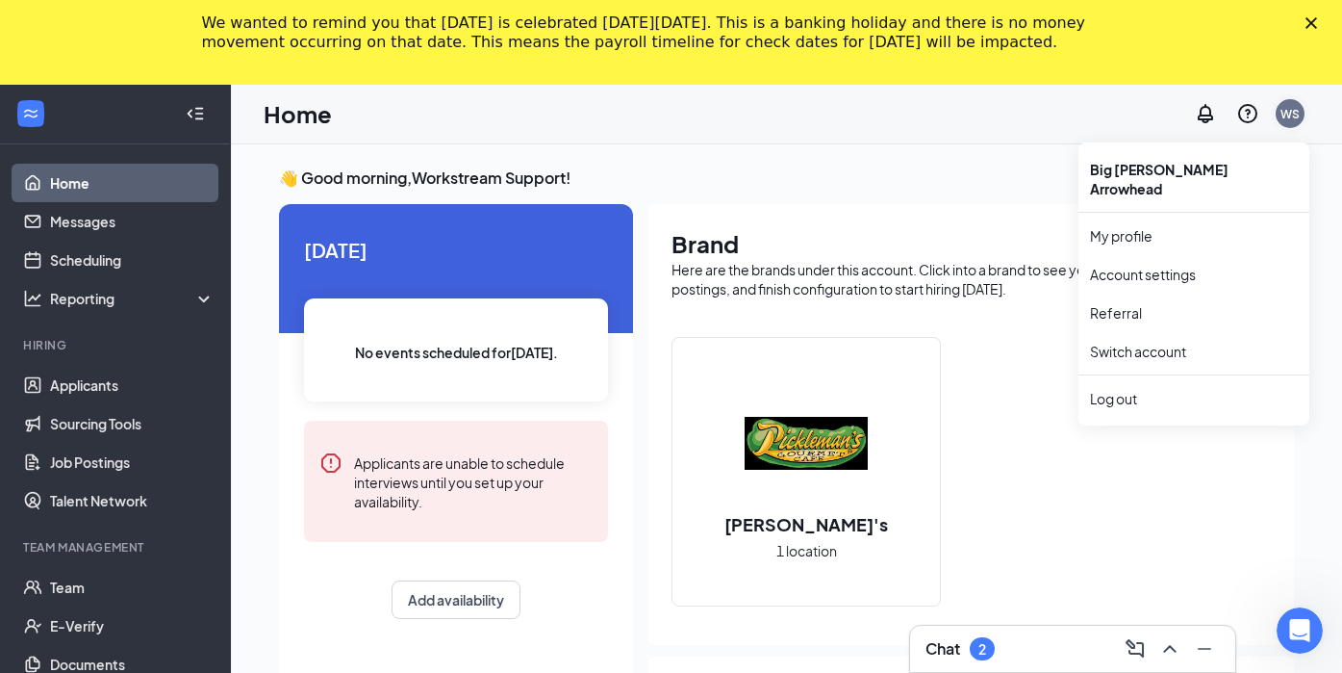
click at [1306, 119] on div "WS" at bounding box center [1290, 113] width 38 height 38
click at [1293, 117] on div "WS" at bounding box center [1290, 114] width 19 height 16
click at [1126, 389] on div "Log out" at bounding box center [1194, 398] width 208 height 19
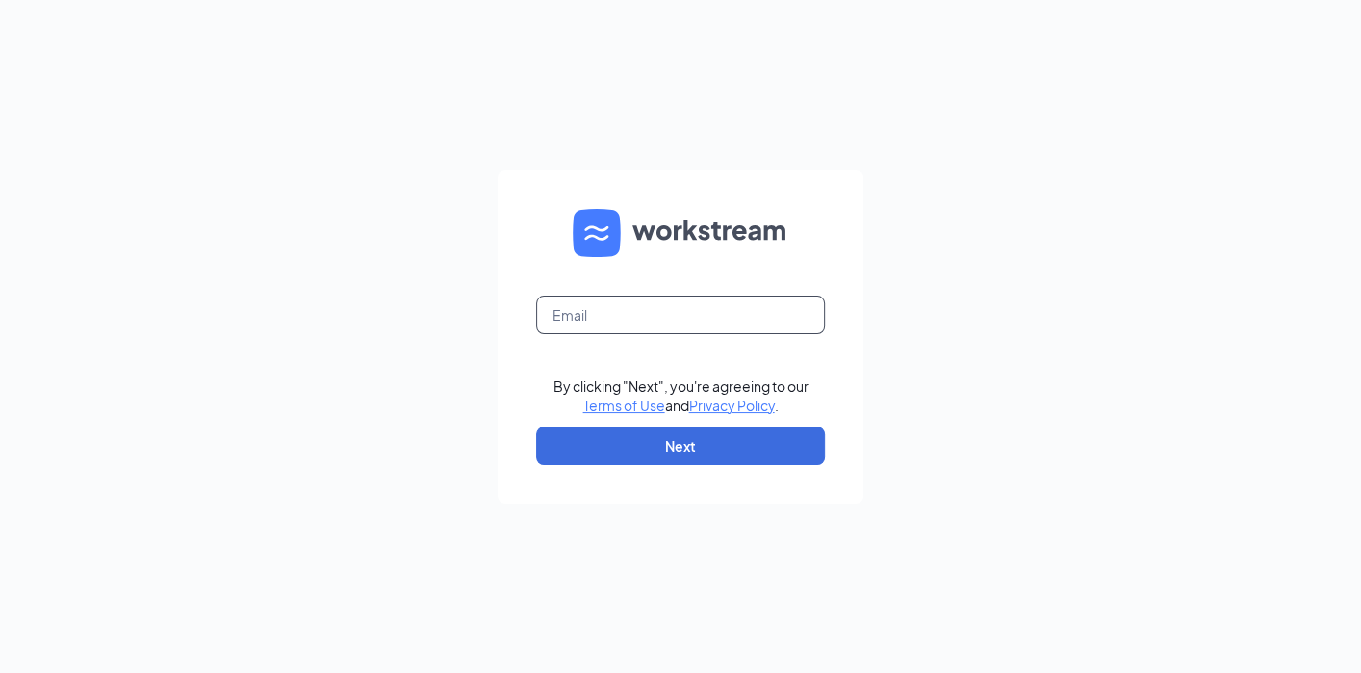
click at [589, 321] on input "text" at bounding box center [680, 314] width 289 height 38
type input "[EMAIL_ADDRESS][PERSON_NAME][DOMAIN_NAME]"
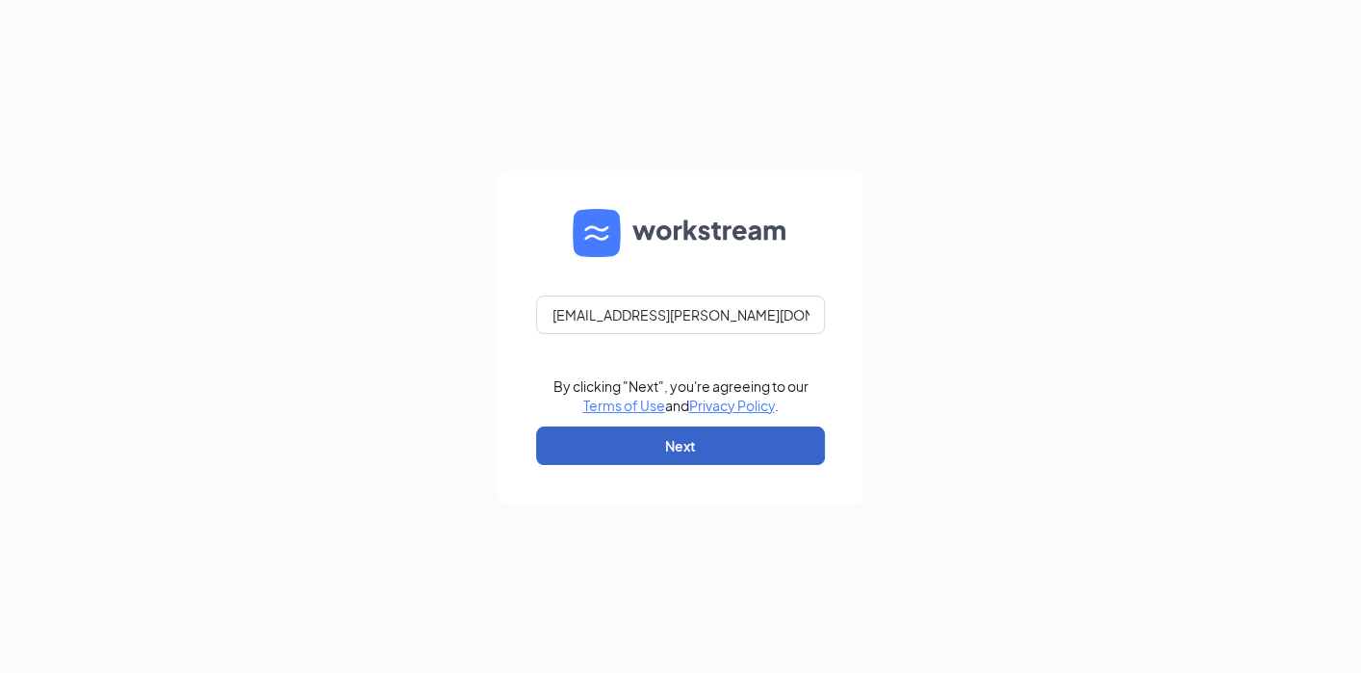
click at [649, 444] on button "Next" at bounding box center [680, 445] width 289 height 38
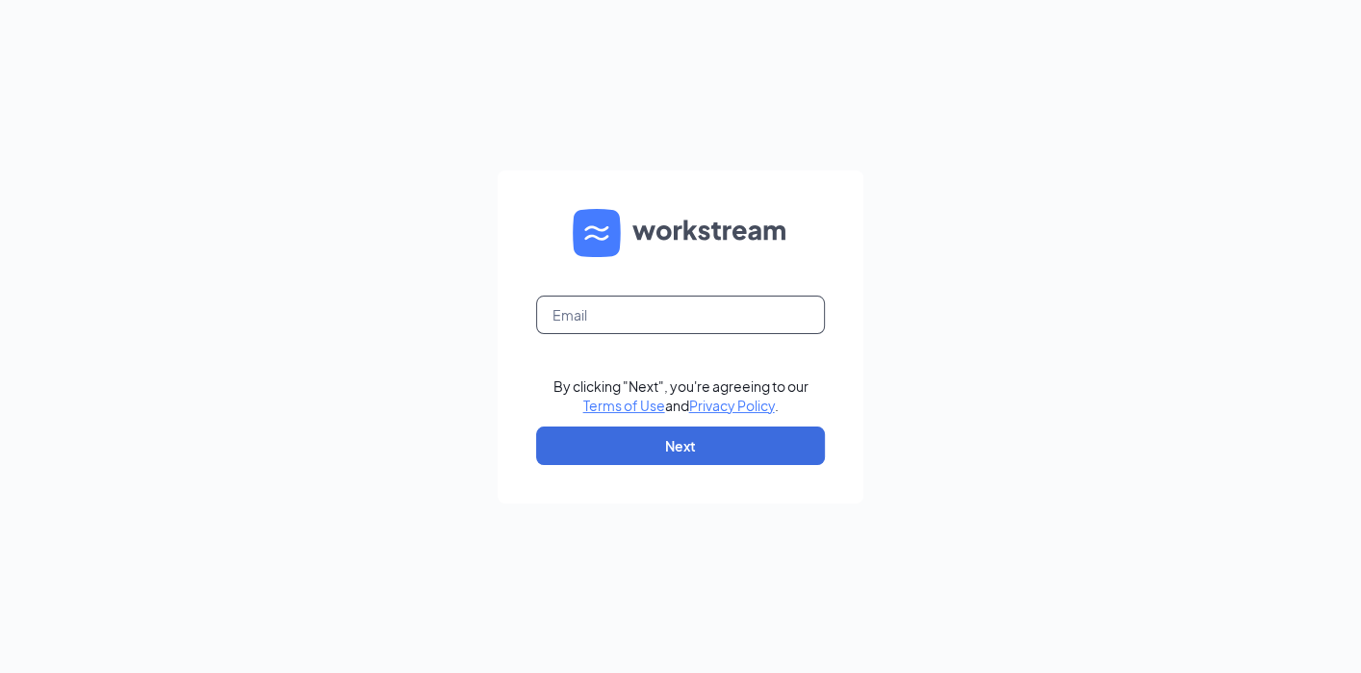
click at [656, 319] on input "text" at bounding box center [680, 314] width 289 height 38
type input "[EMAIL_ADDRESS][PERSON_NAME][DOMAIN_NAME]"
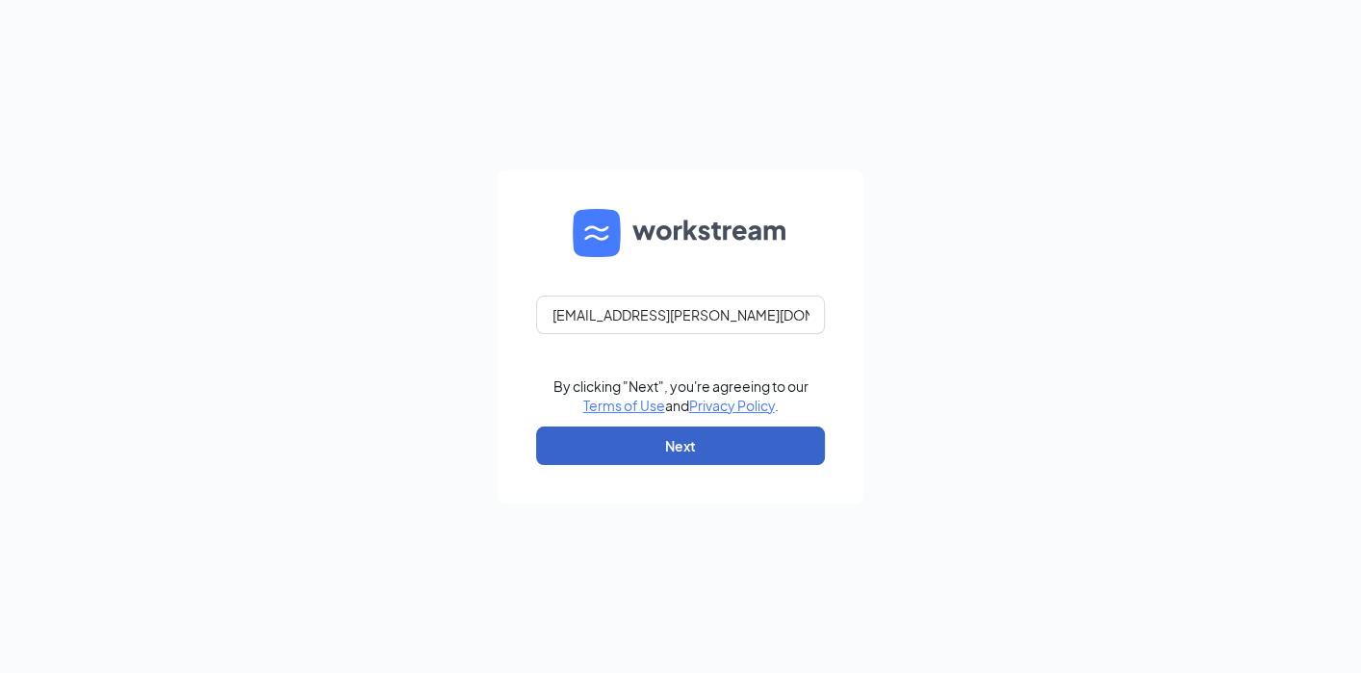
click at [683, 456] on button "Next" at bounding box center [680, 445] width 289 height 38
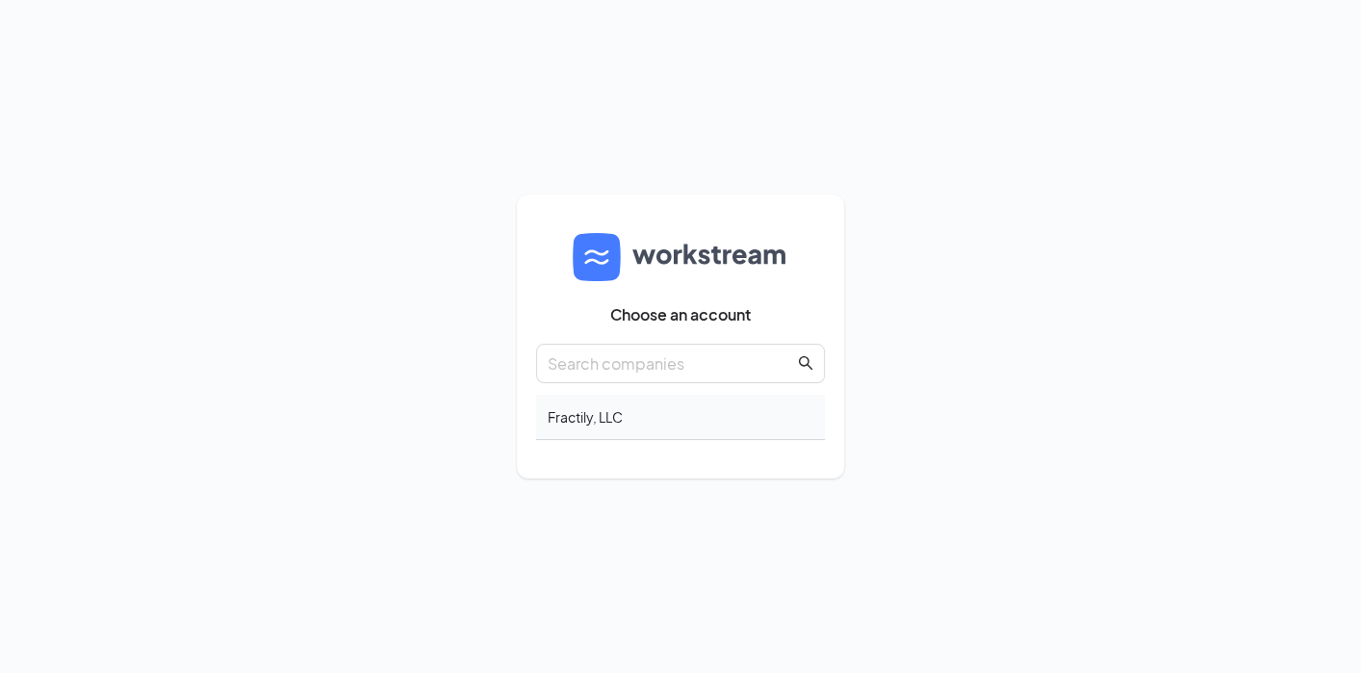
click at [584, 416] on div "Fractily, LLC" at bounding box center [680, 417] width 289 height 45
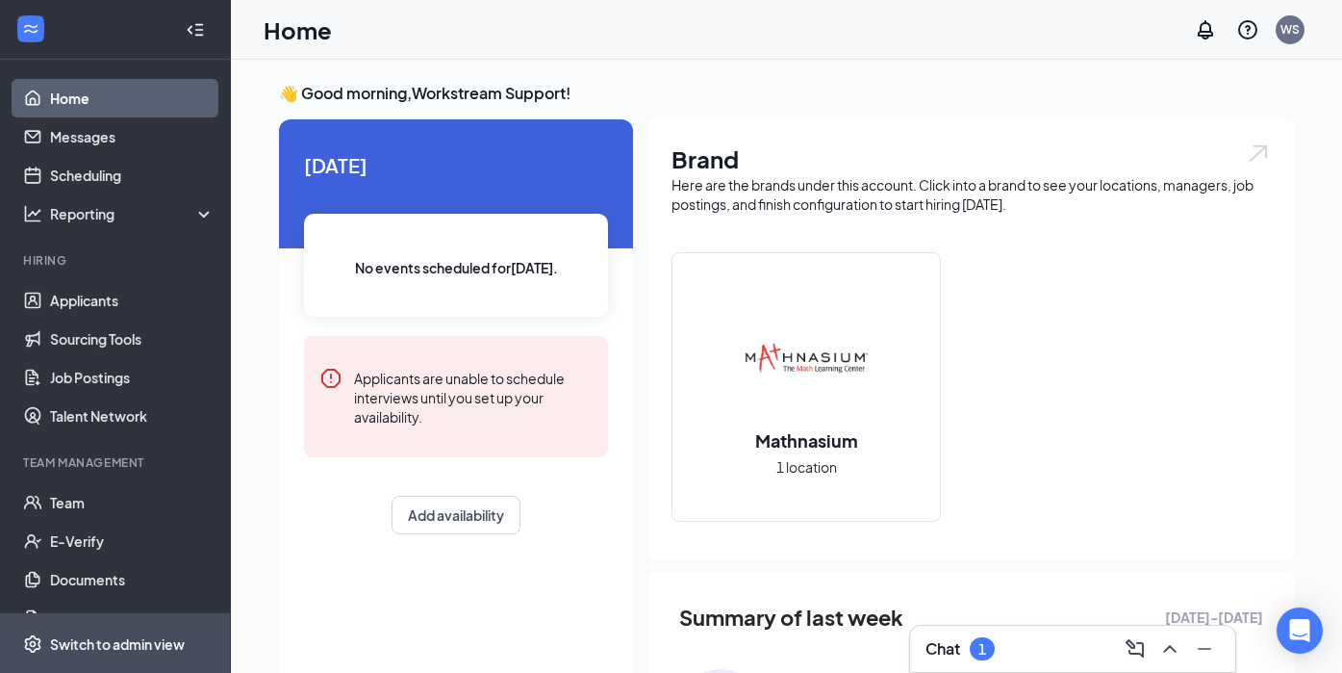
click at [156, 640] on div "Switch to admin view" at bounding box center [117, 643] width 135 height 19
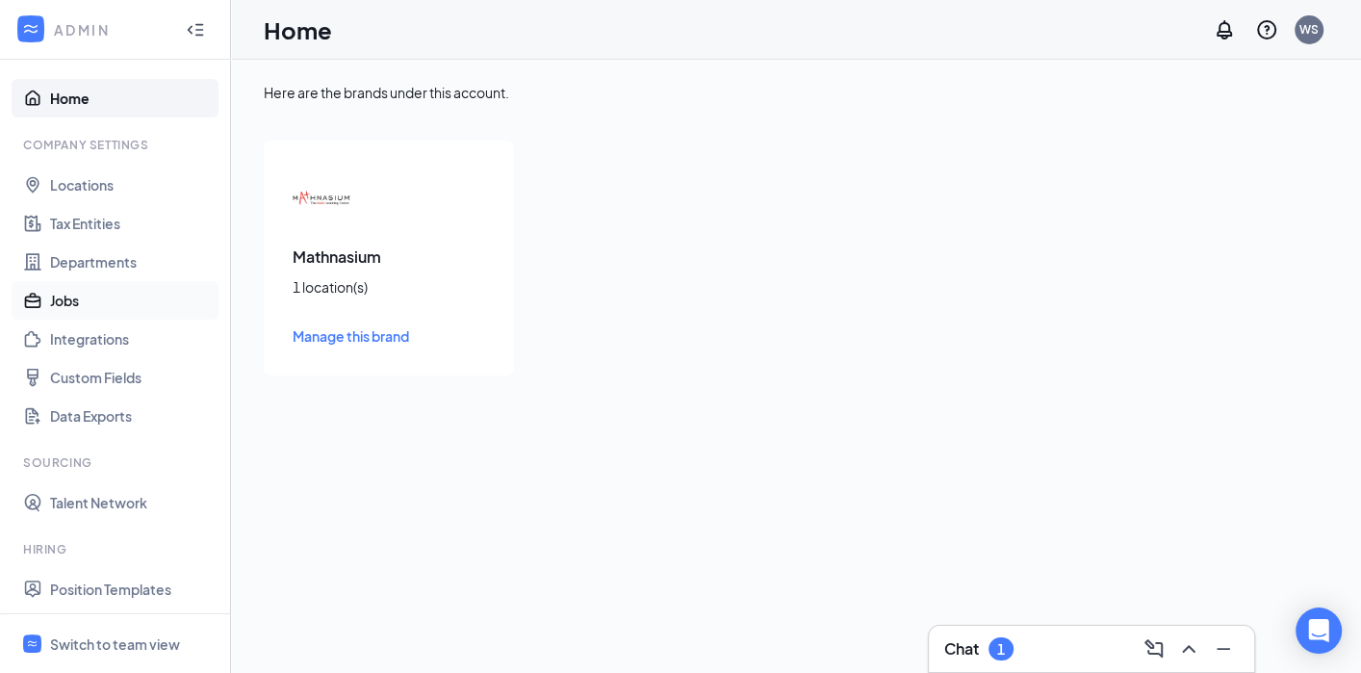
click at [69, 301] on link "Jobs" at bounding box center [132, 300] width 165 height 38
